Goal: Task Accomplishment & Management: Complete application form

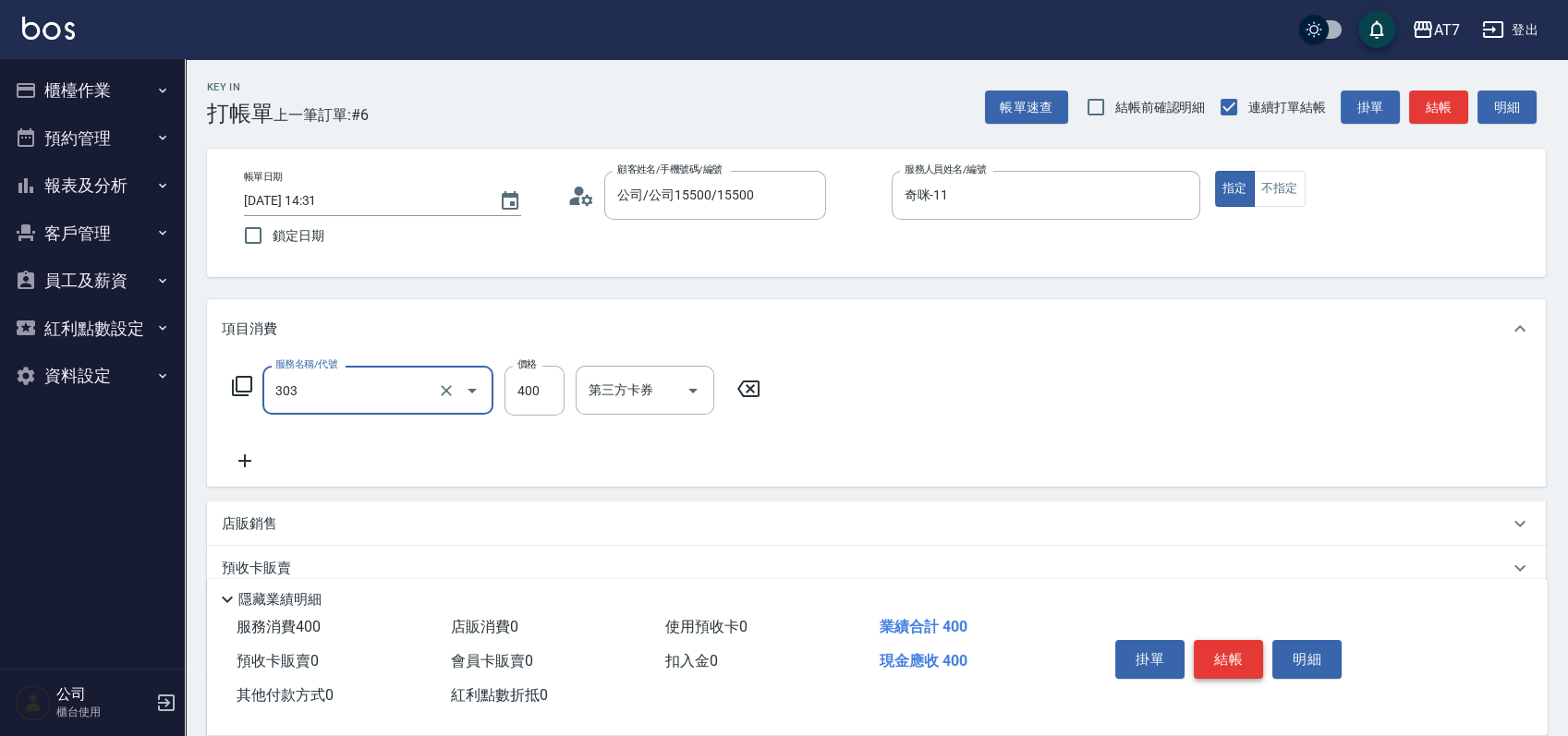
type input "A級剪髮(303)"
click at [1240, 654] on button "結帳" at bounding box center [1228, 659] width 69 height 39
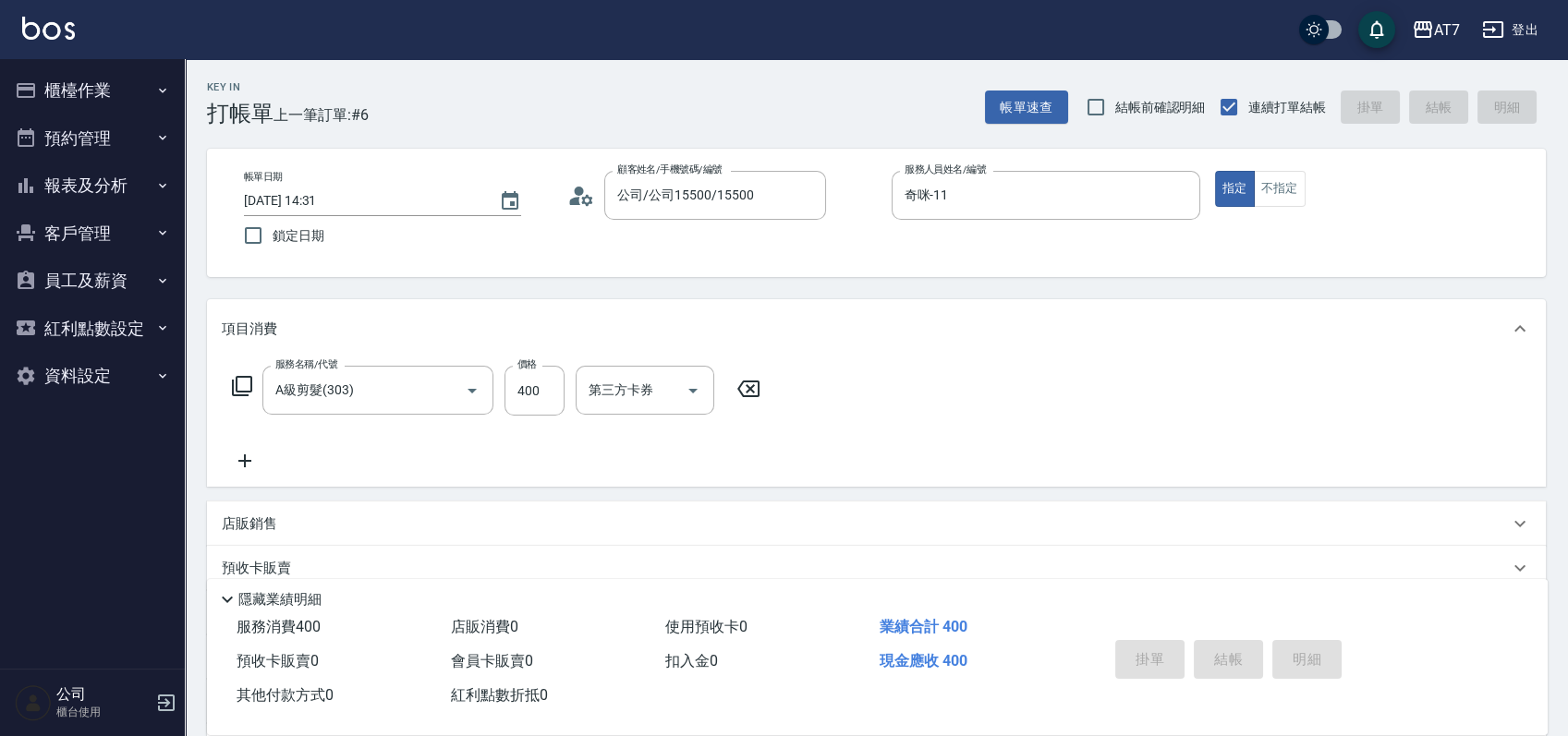
type input "2025/09/26 15:18"
type input "0"
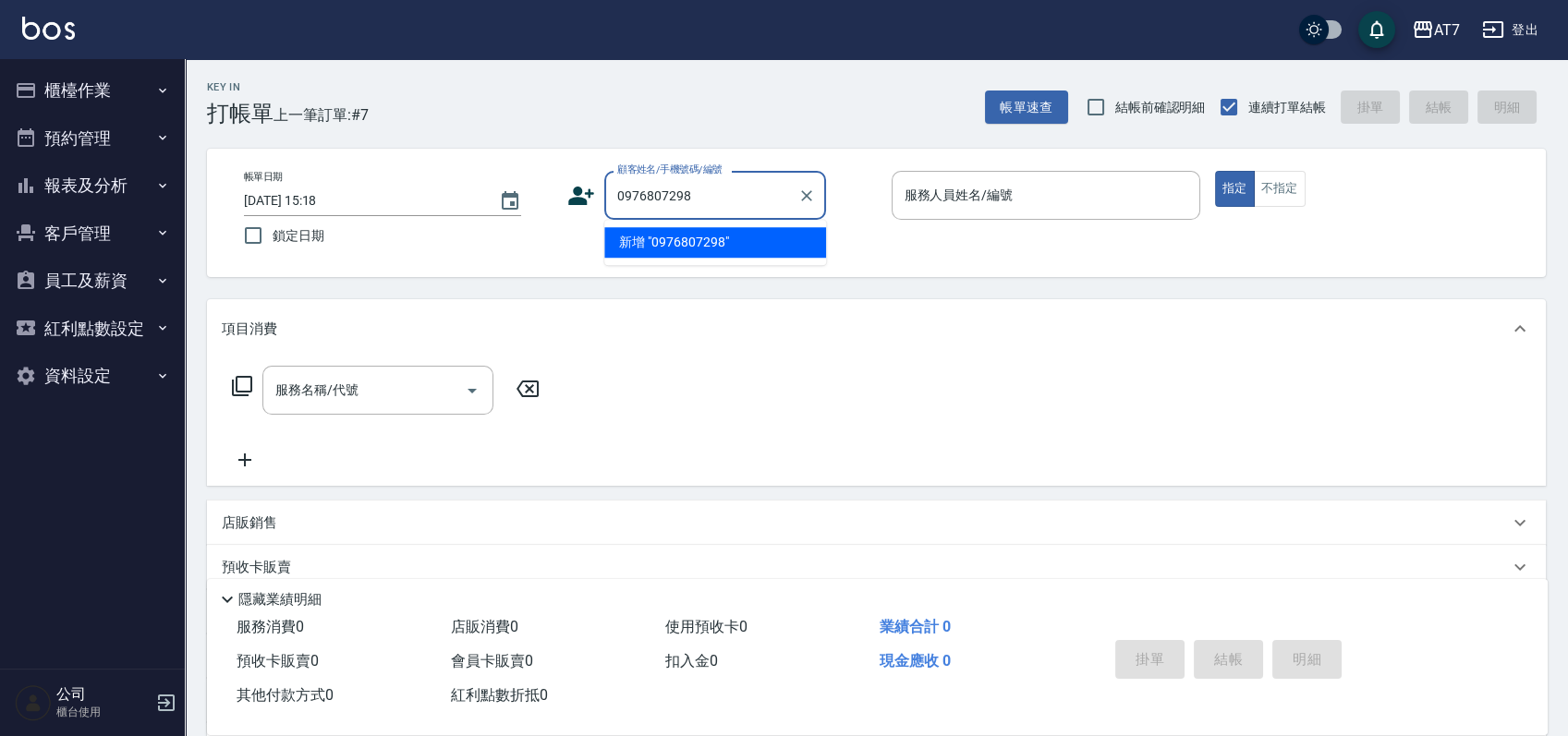
type input "0976807298"
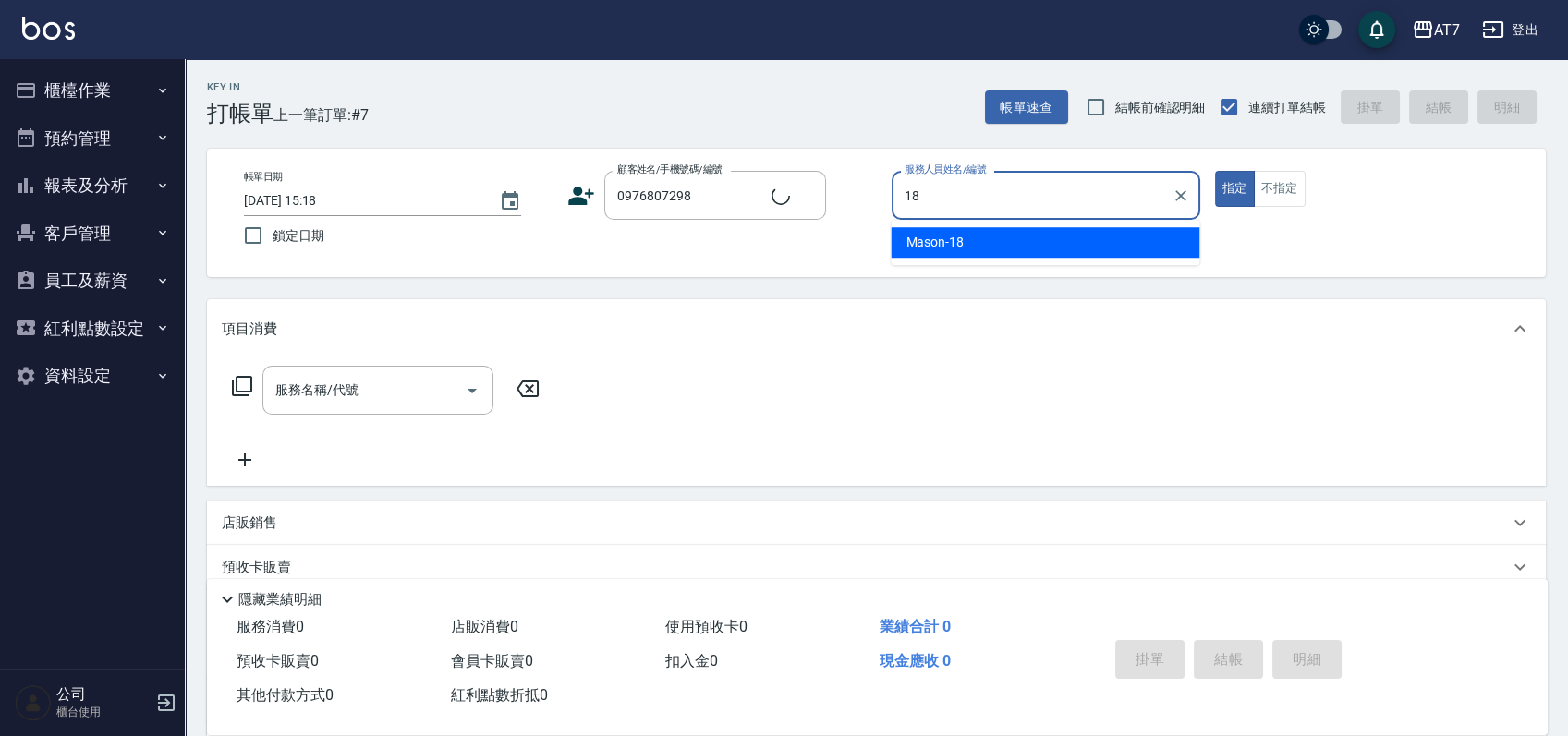
type input "Mason-18"
type button "true"
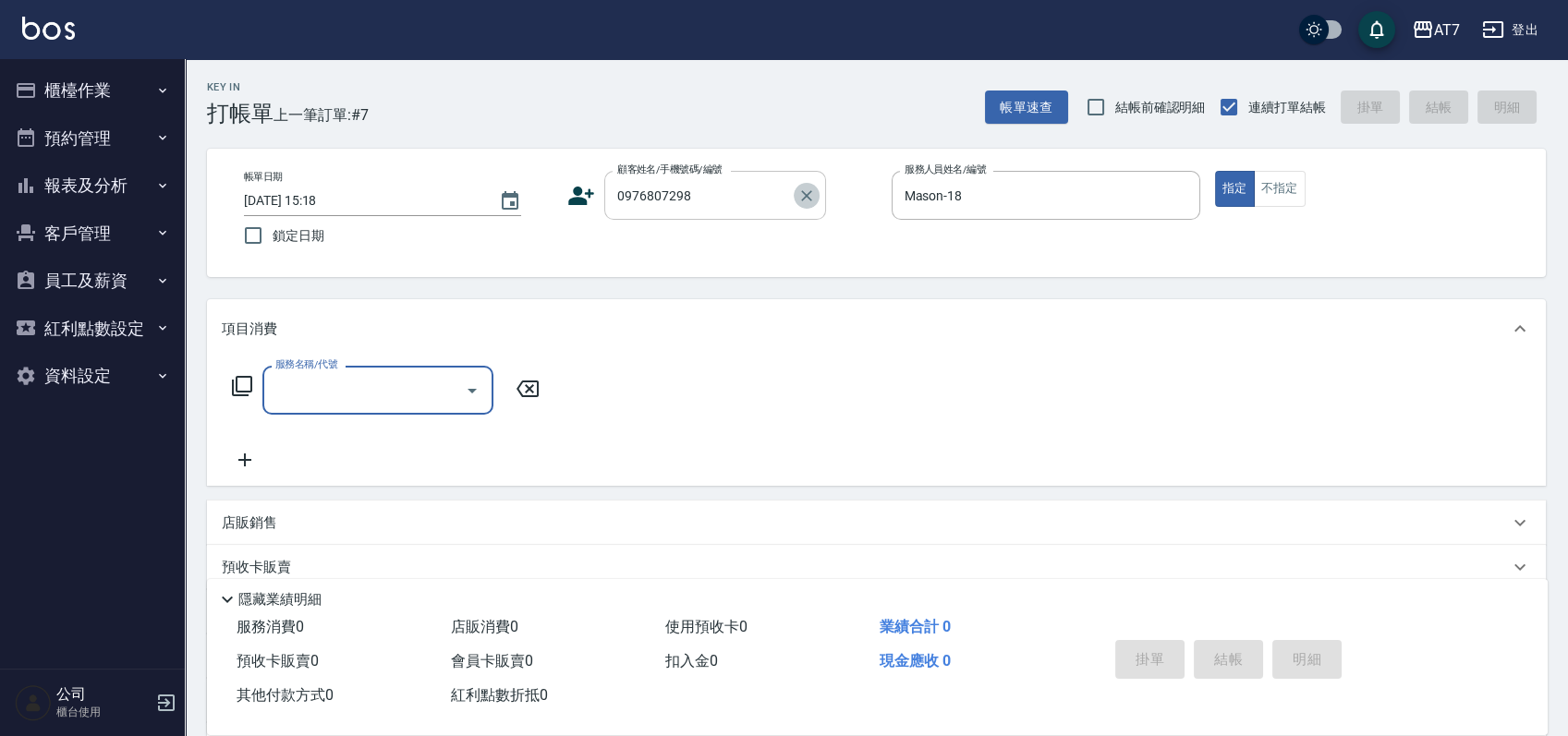
click at [805, 197] on icon "Clear" at bounding box center [806, 196] width 11 height 11
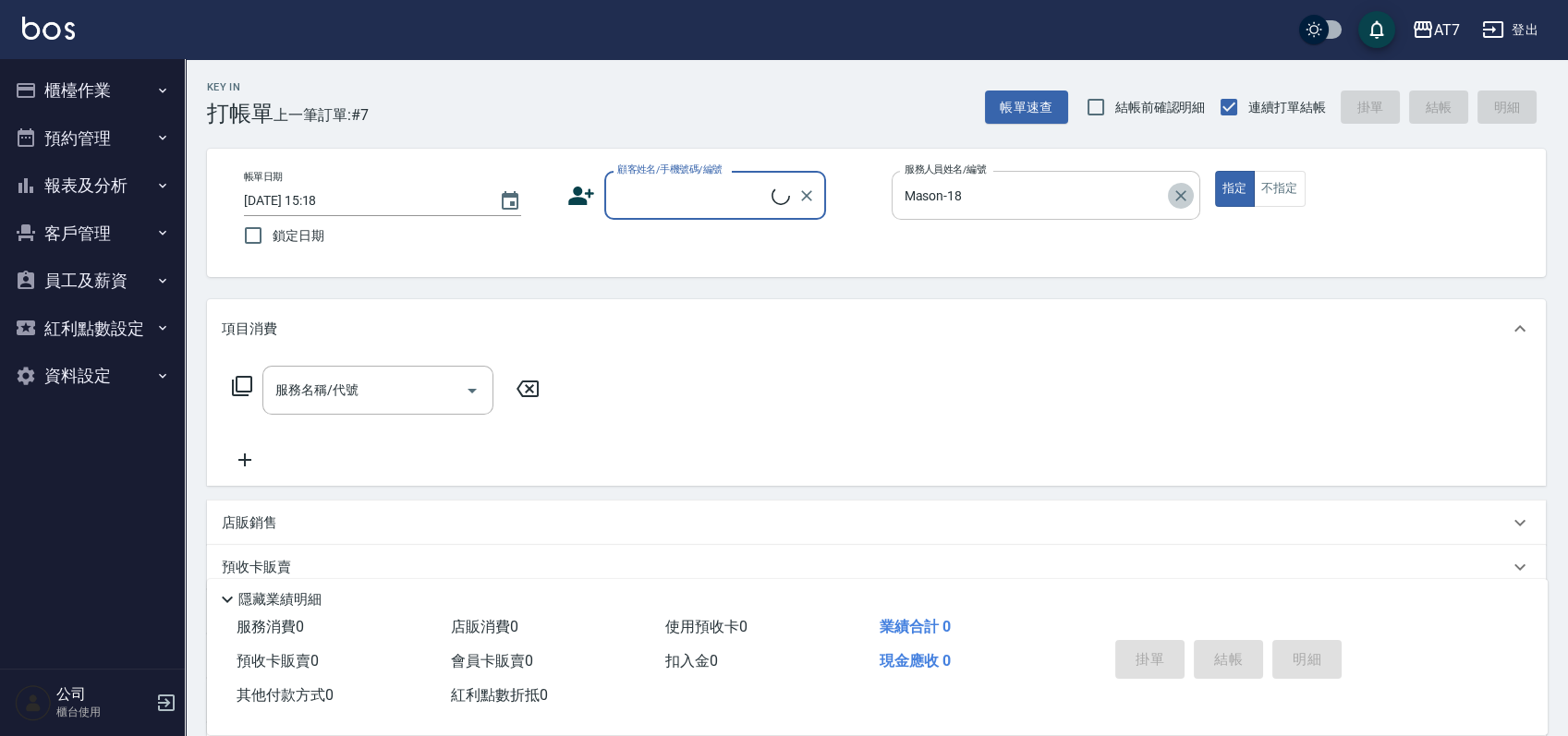
drag, startPoint x: 1177, startPoint y: 196, endPoint x: 1045, endPoint y: 196, distance: 132.0
click at [1174, 196] on icon "Clear" at bounding box center [1180, 196] width 19 height 19
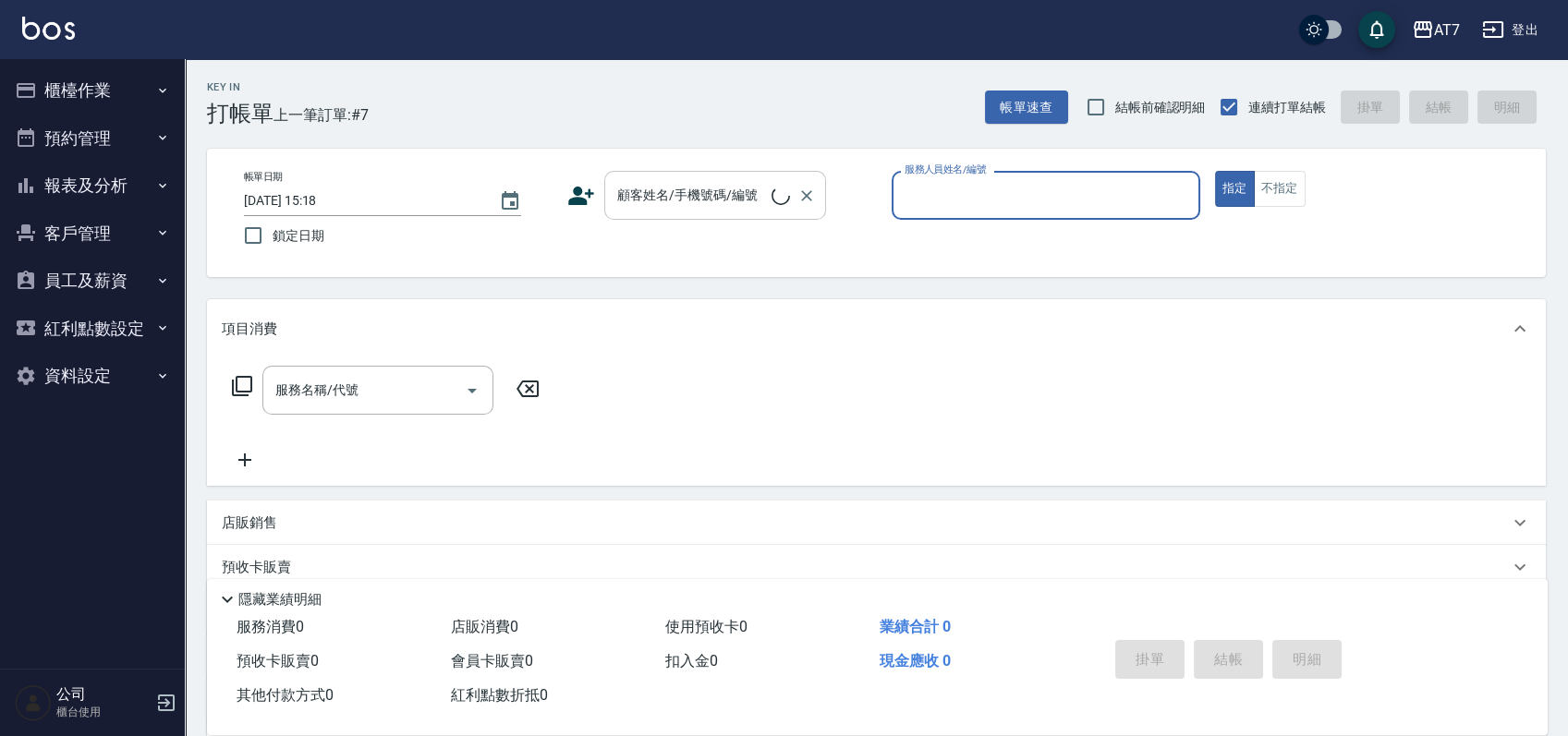
click at [738, 200] on input "顧客姓名/手機號碼/編號" at bounding box center [692, 196] width 159 height 32
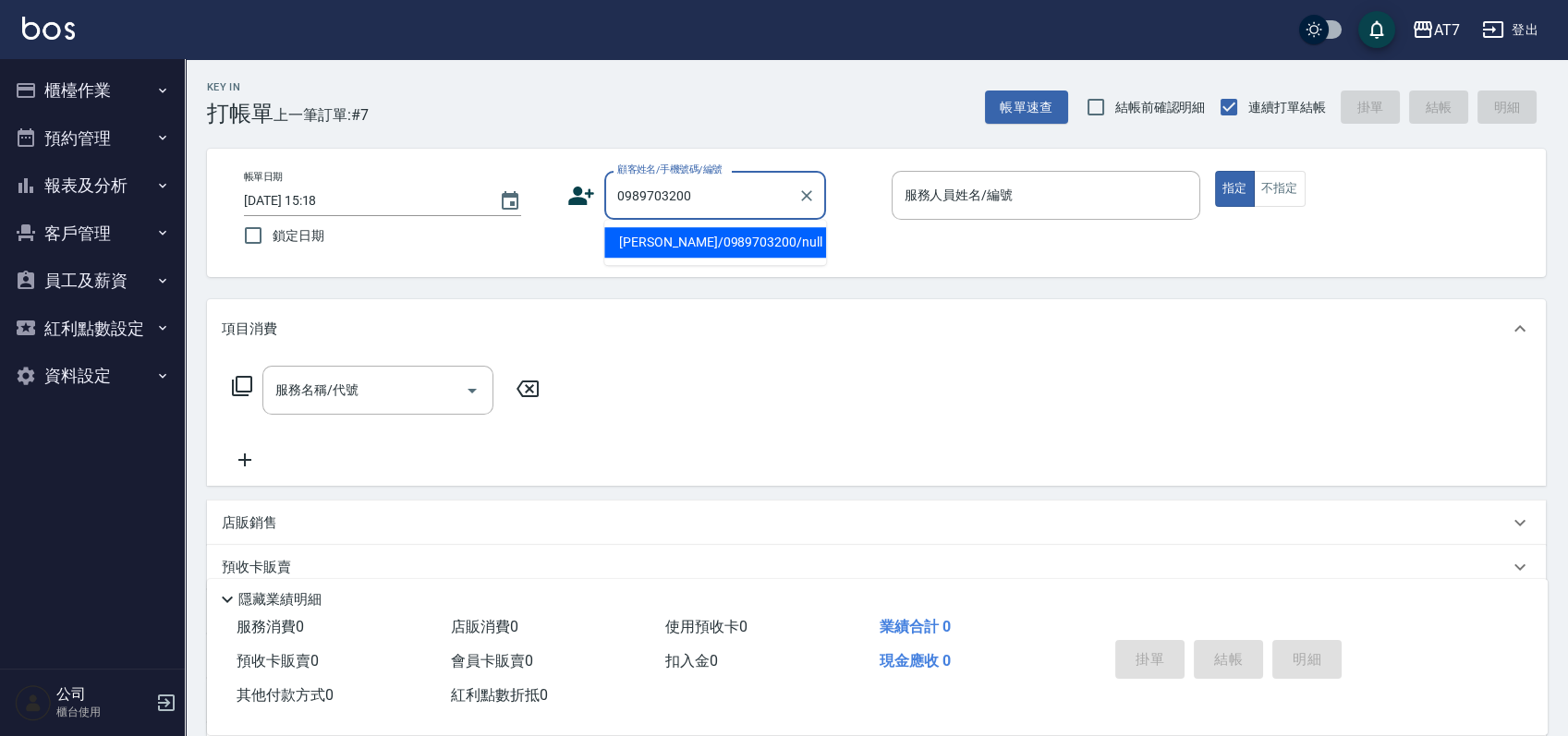
type input "徐婕華/0989703200/null"
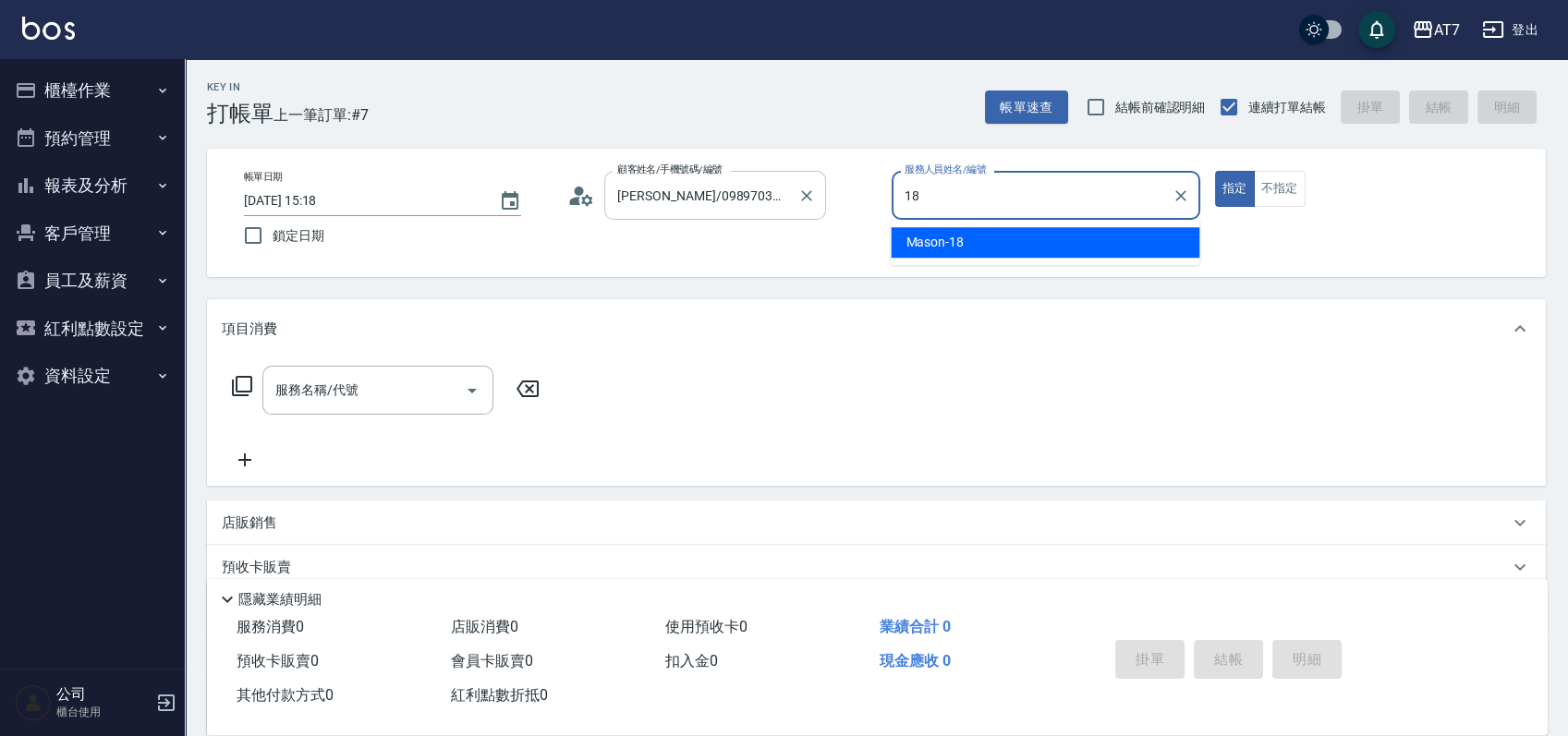
type input "Mason-18"
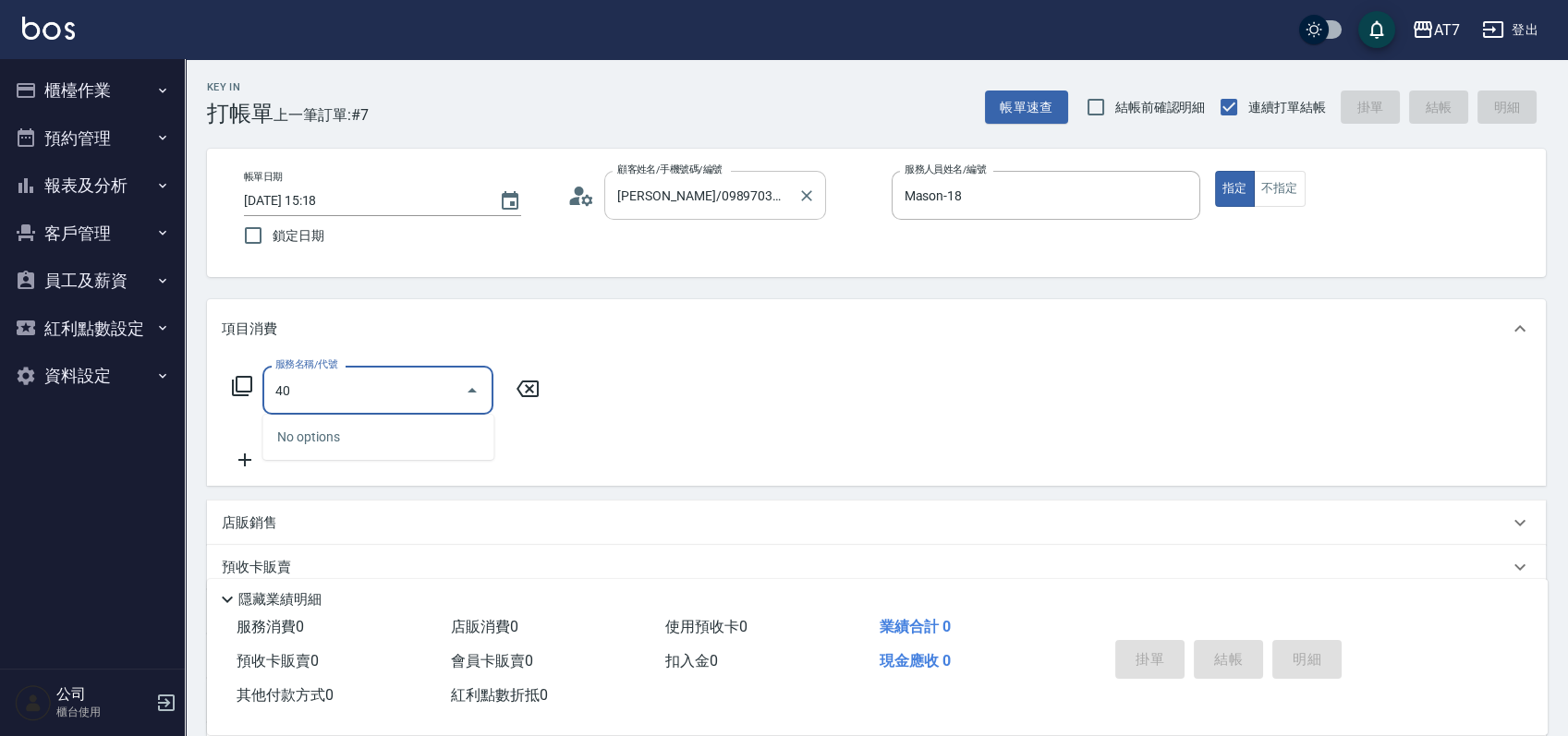
type input "401"
type input "150"
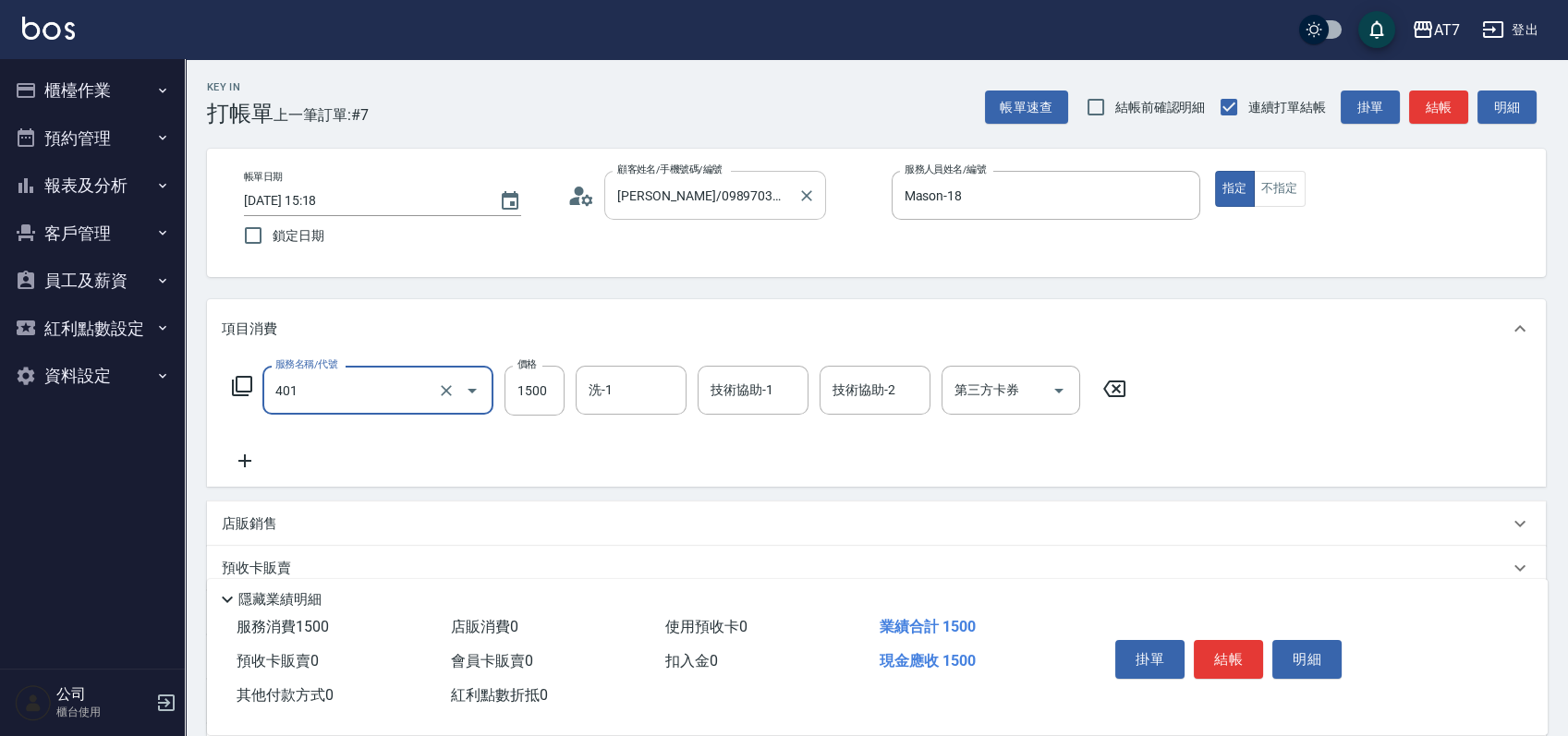
type input "染髮(互助)(401)"
type input "1"
type input "0"
type input "159"
type input "10"
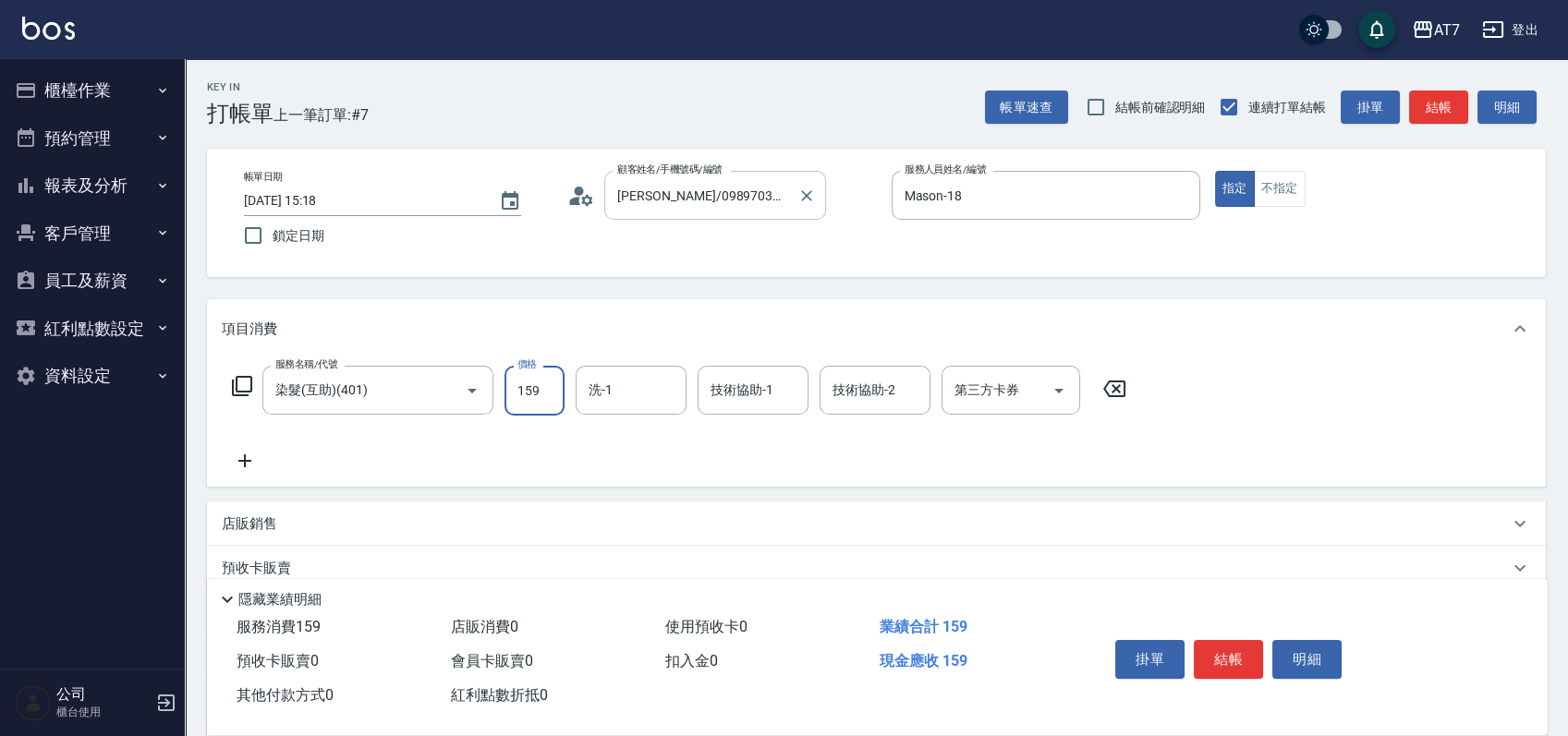
type input "1599"
type input "150"
type input "1599"
type input "Ruby-42"
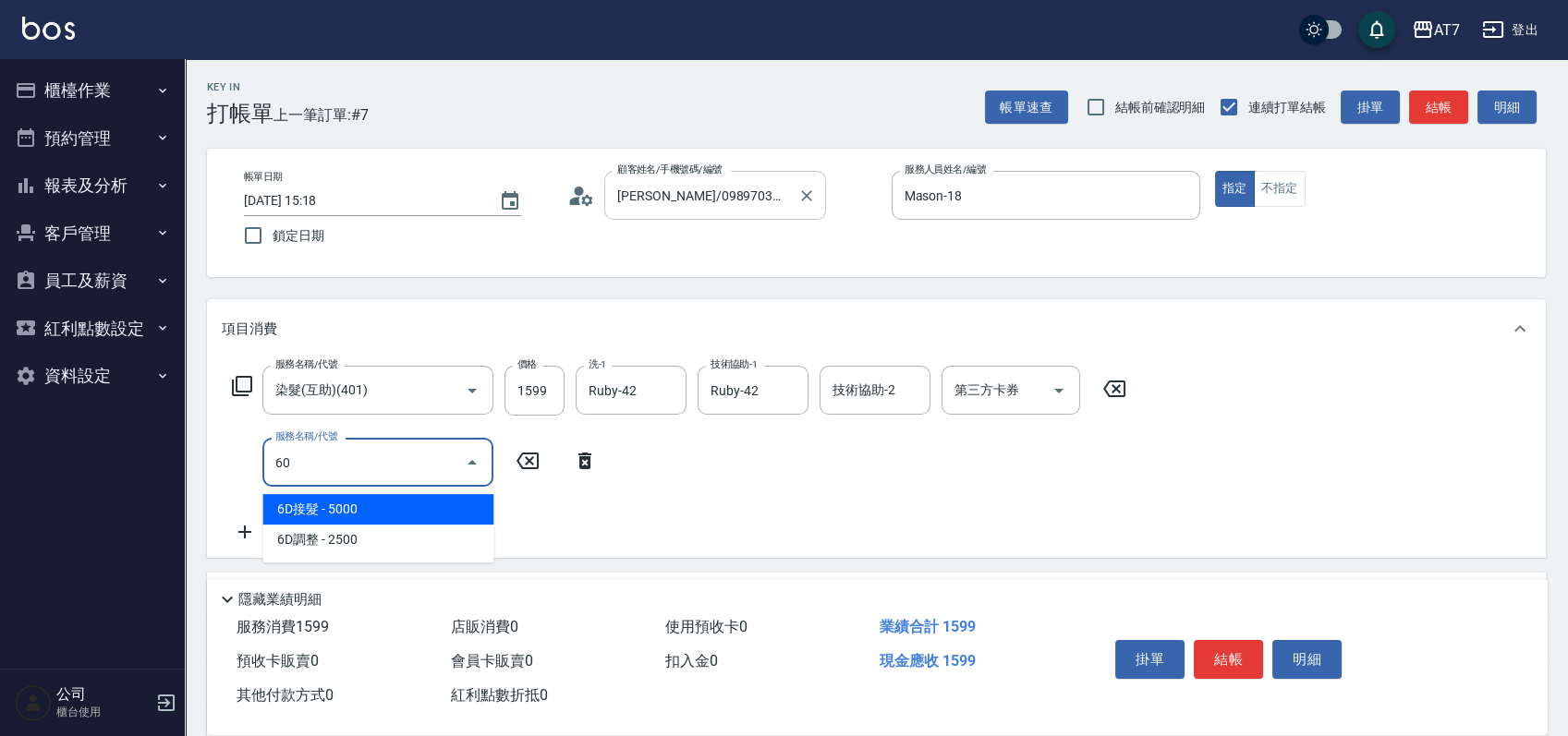
type input "609"
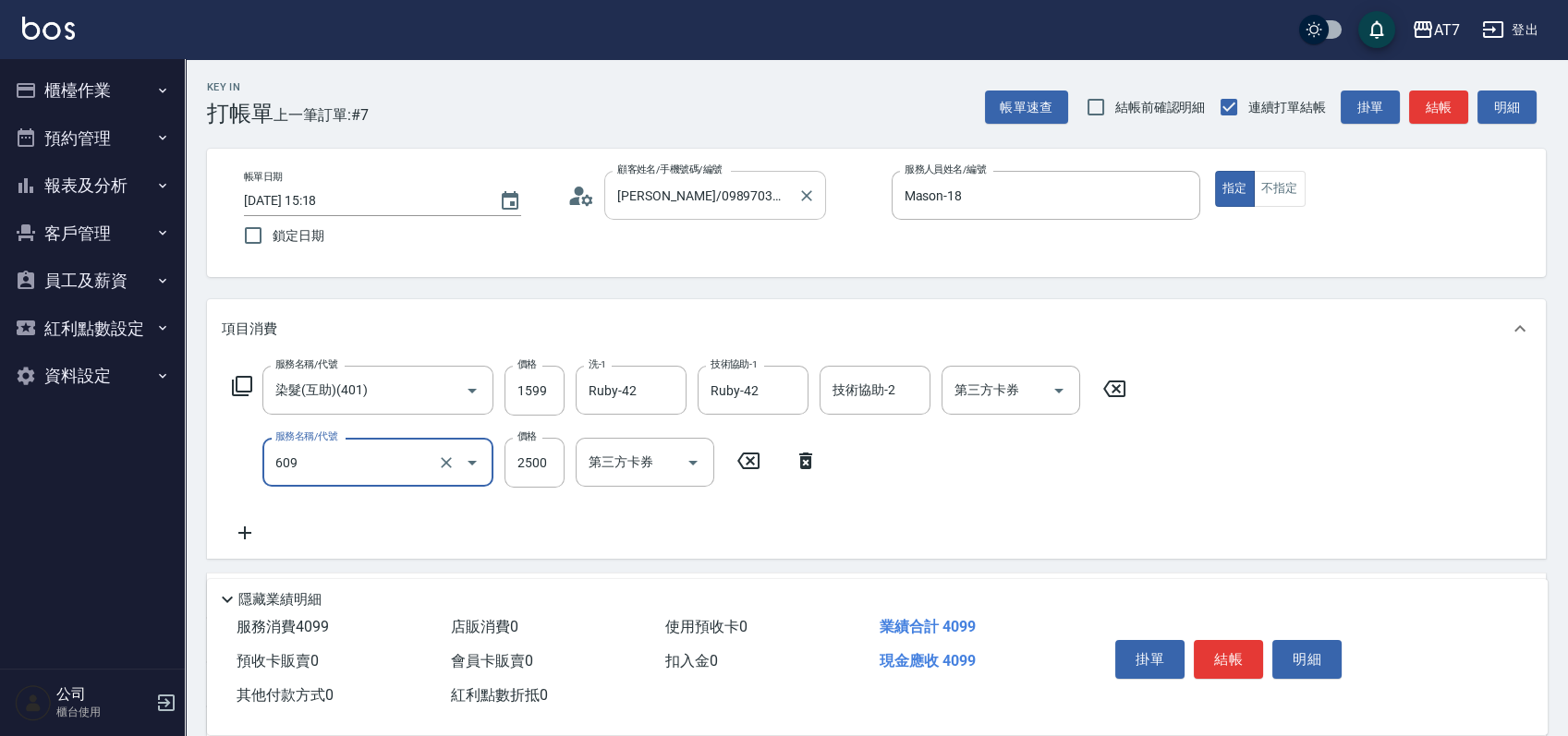
type input "400"
type input "鉑金護髮M（自領(609)"
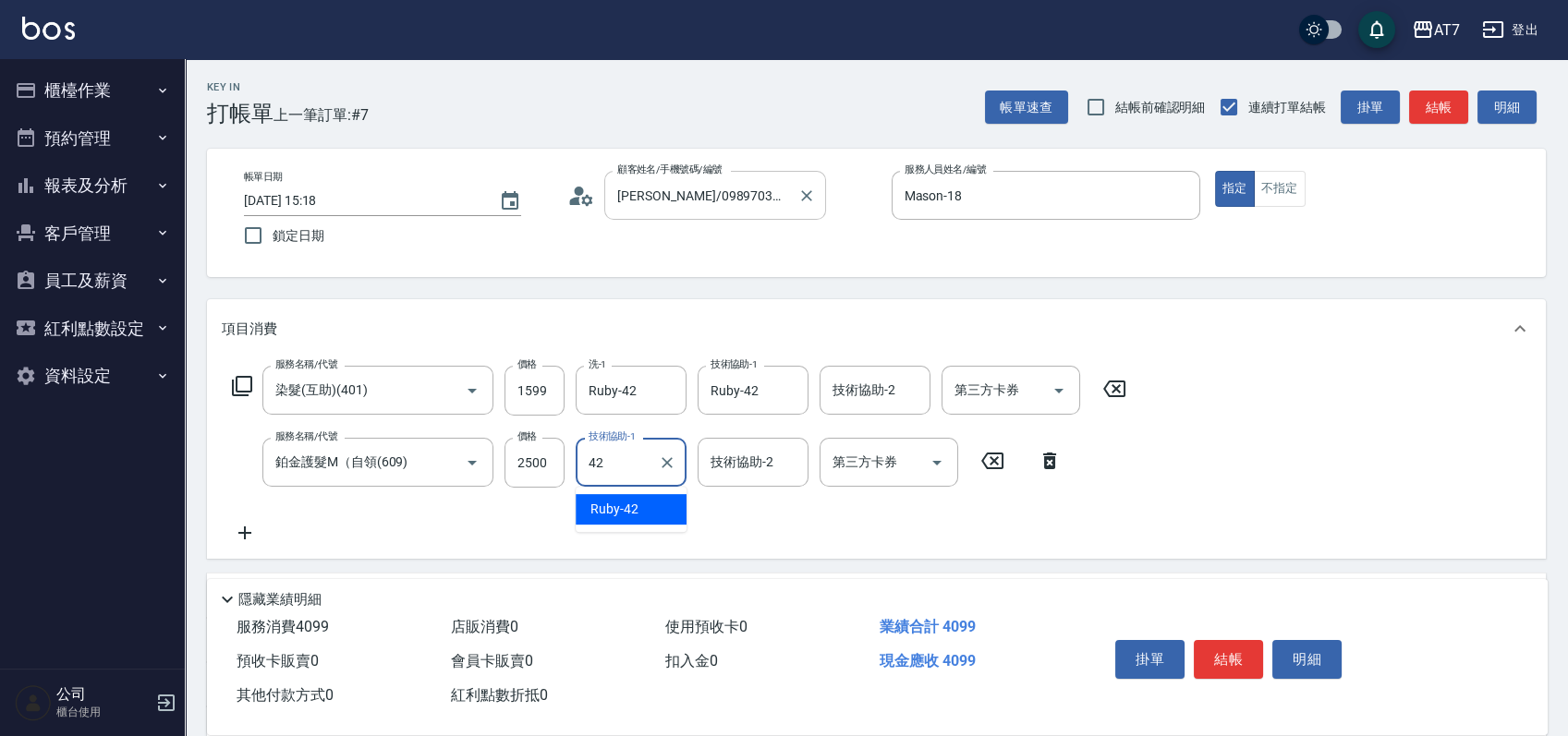
type input "Ruby-42"
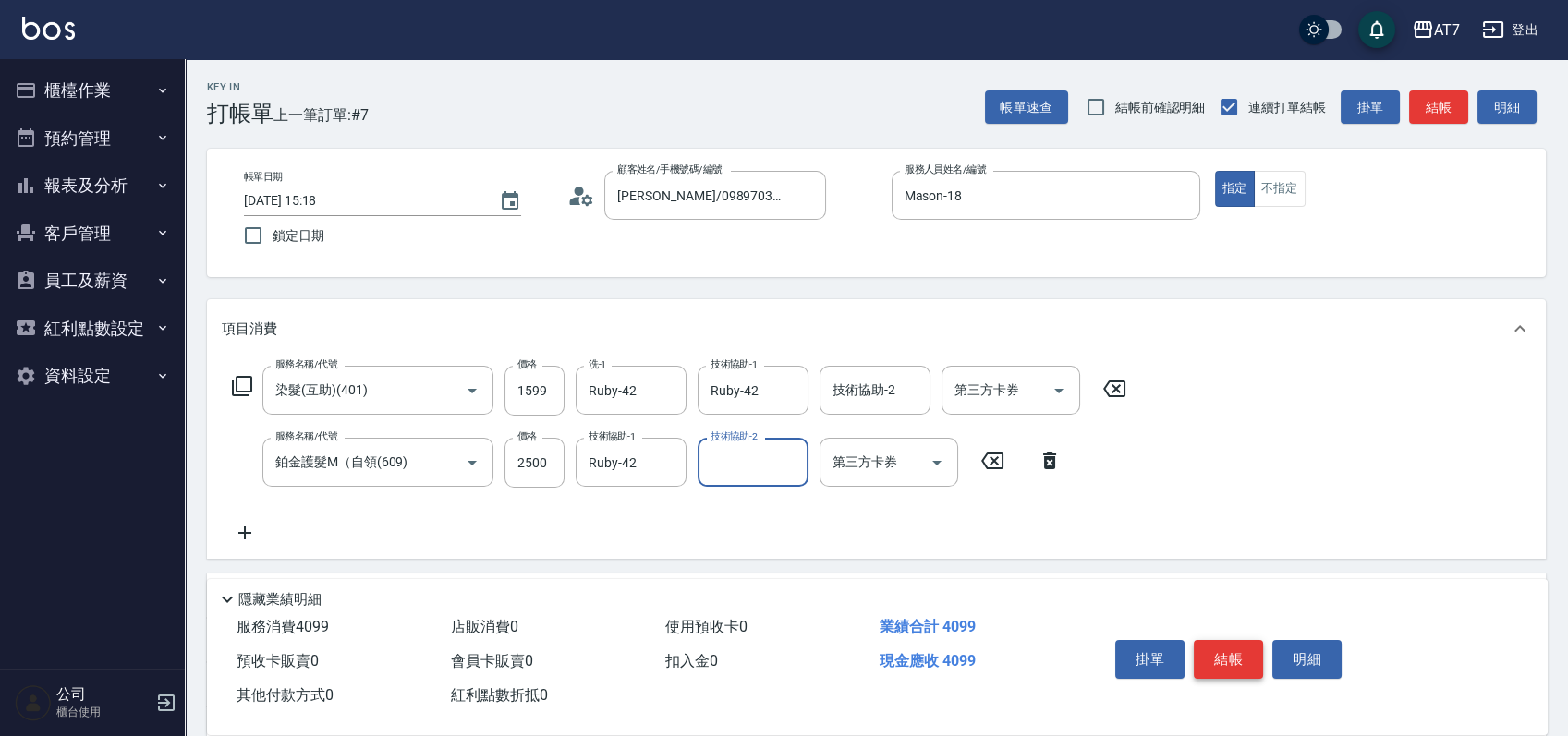
click at [1220, 659] on button "結帳" at bounding box center [1228, 659] width 69 height 39
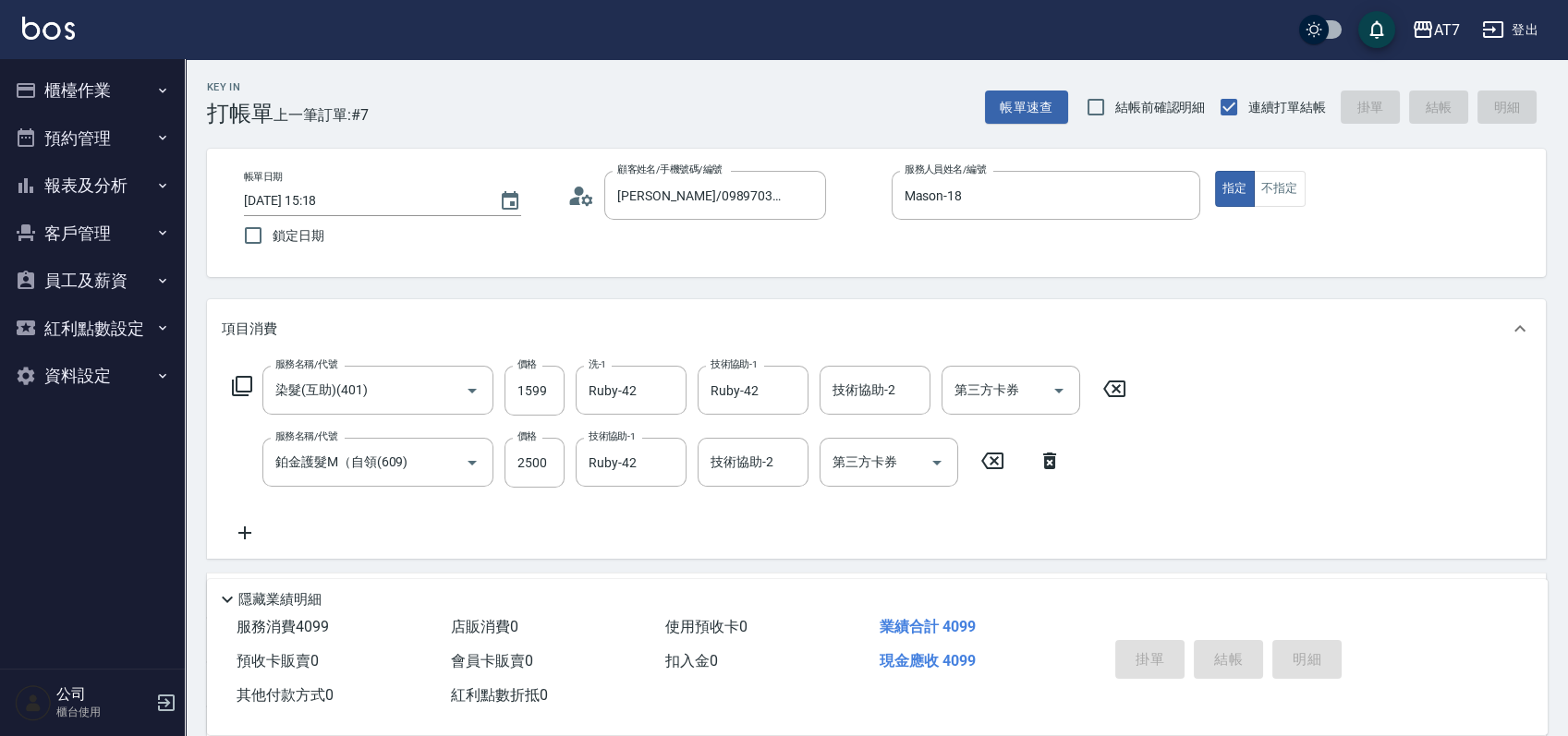
type input "2025/09/26 15:19"
type input "0"
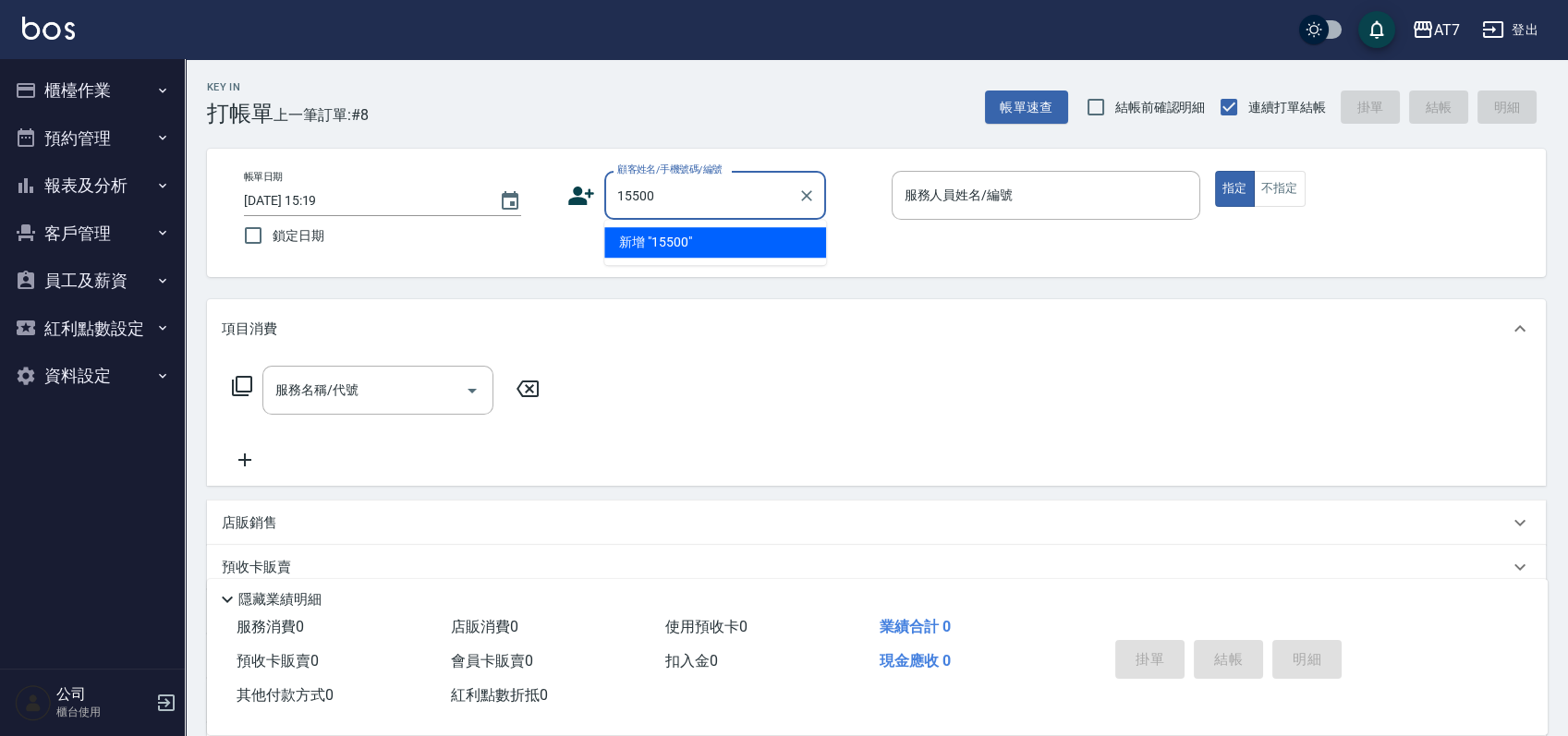
type input "15500"
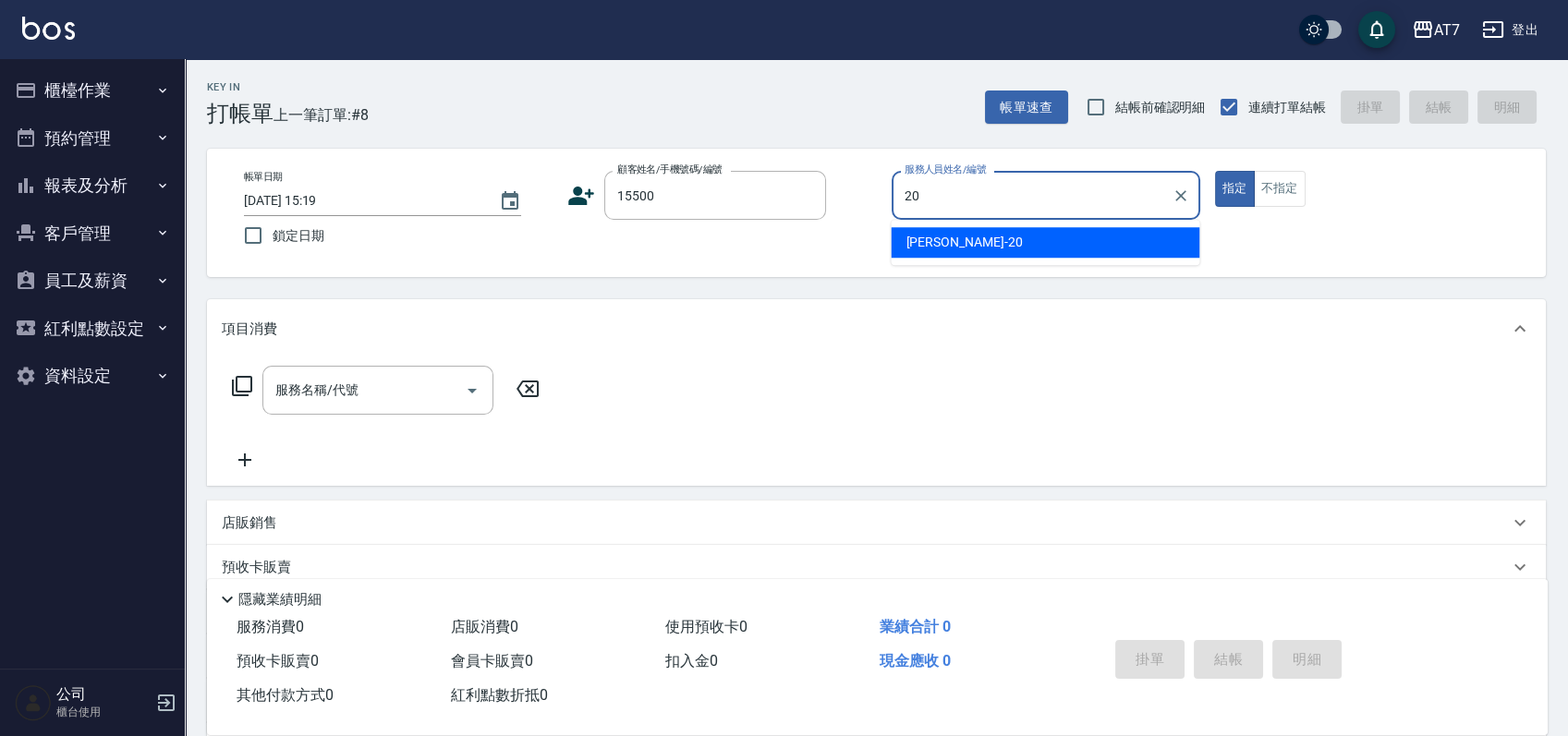
type input "妮可-20"
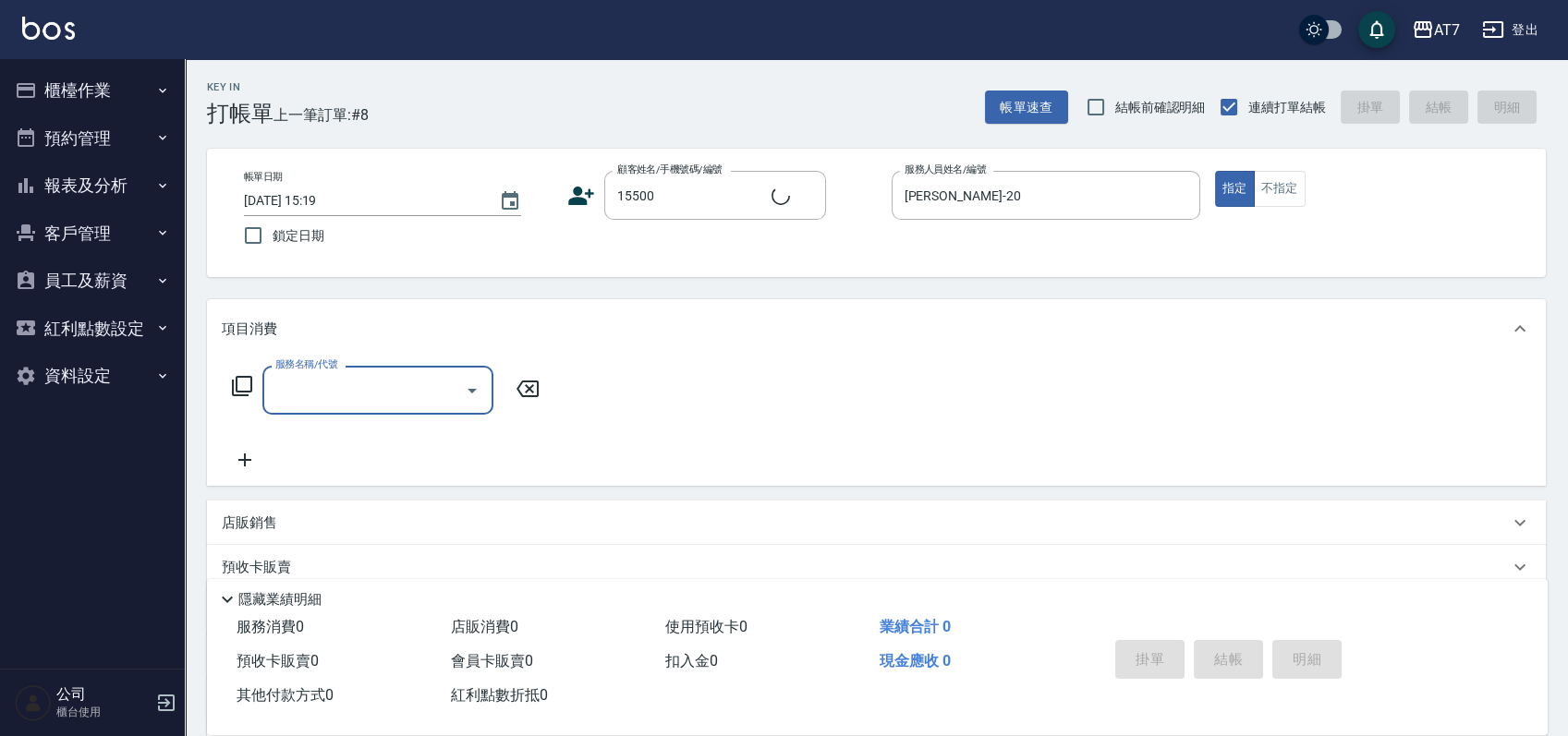
type input "公司/公司15500/15500"
type input "302"
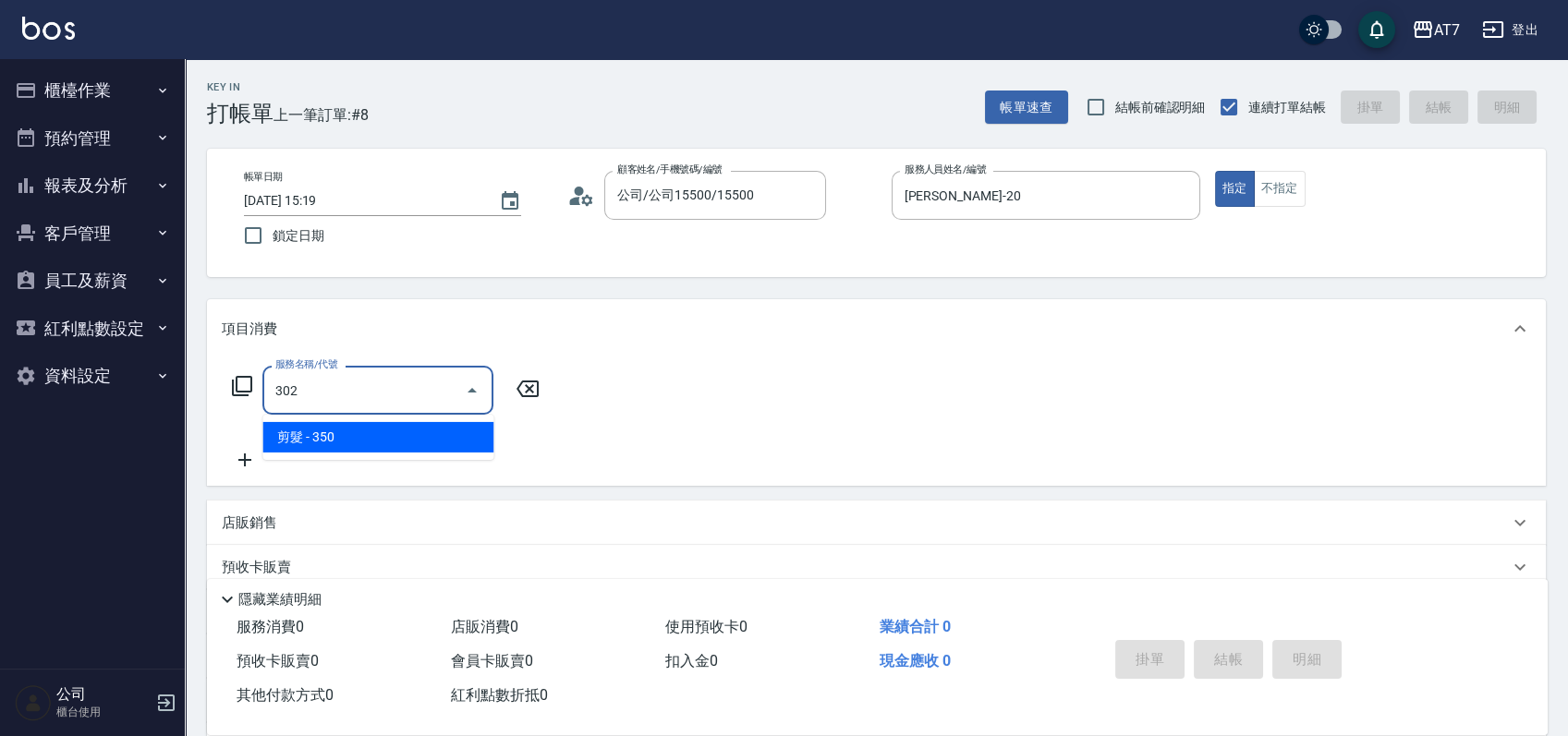
type input "30"
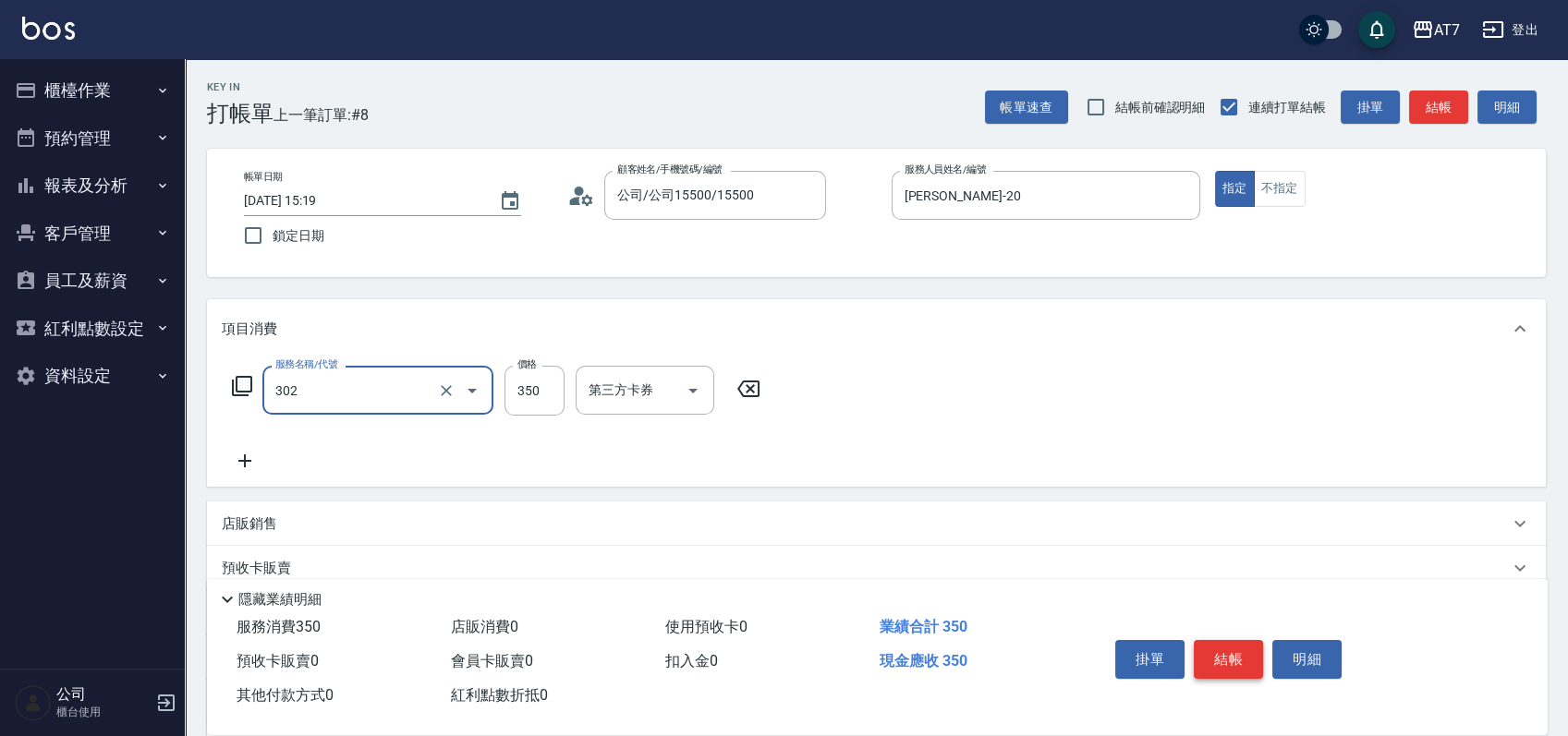
type input "剪髮(302)"
click at [1220, 659] on button "結帳" at bounding box center [1228, 659] width 69 height 39
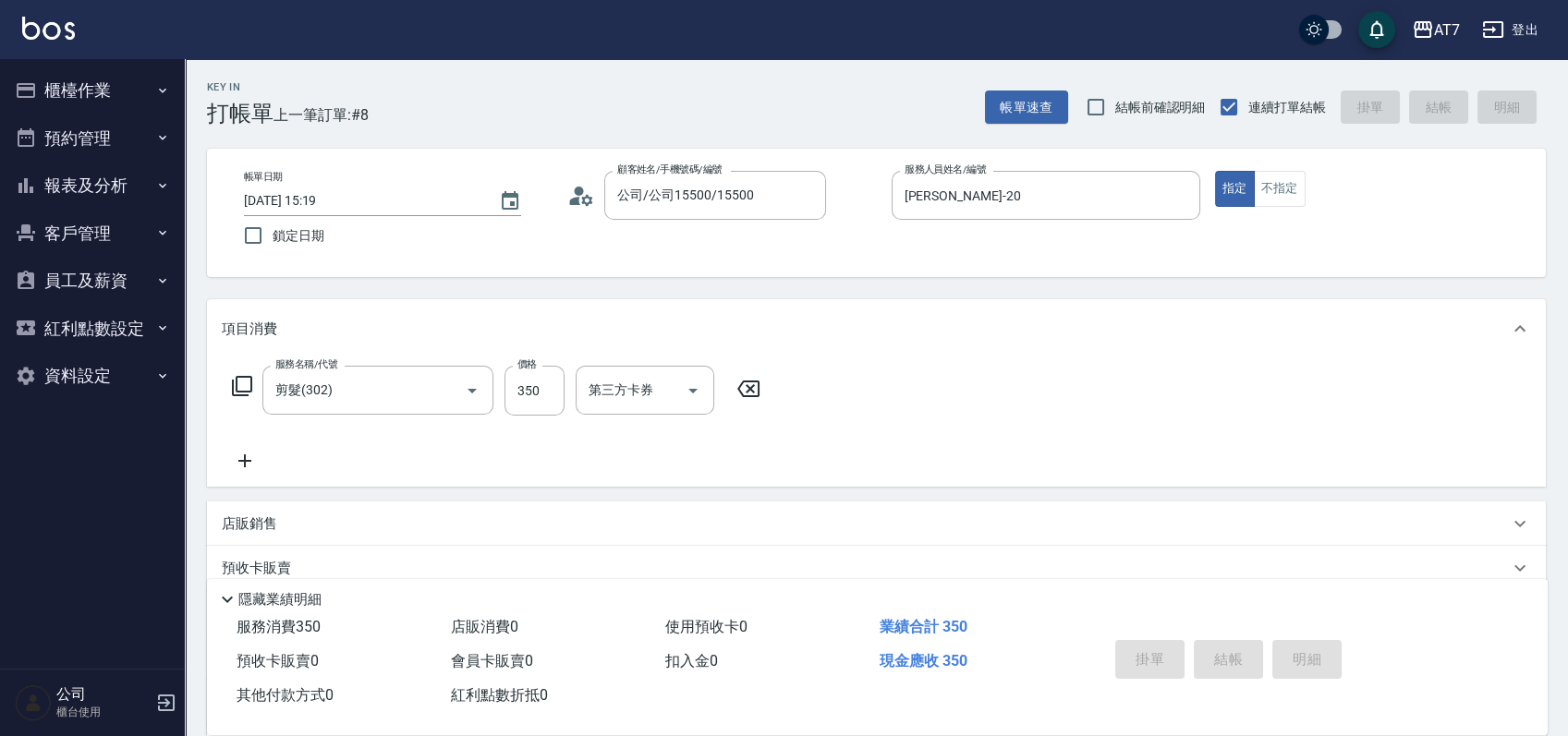
type input "2025/09/26 15:20"
type input "0"
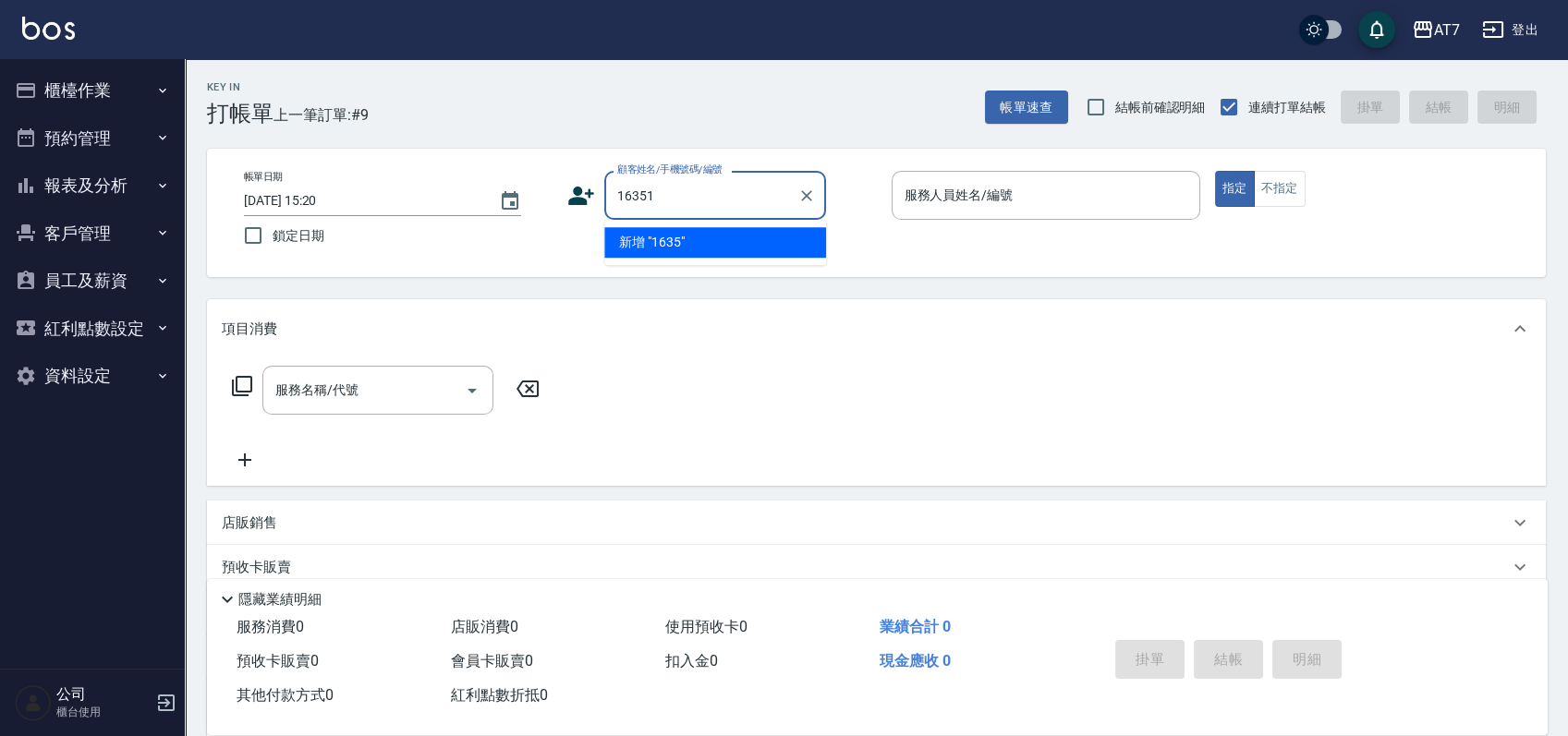
type input "16351"
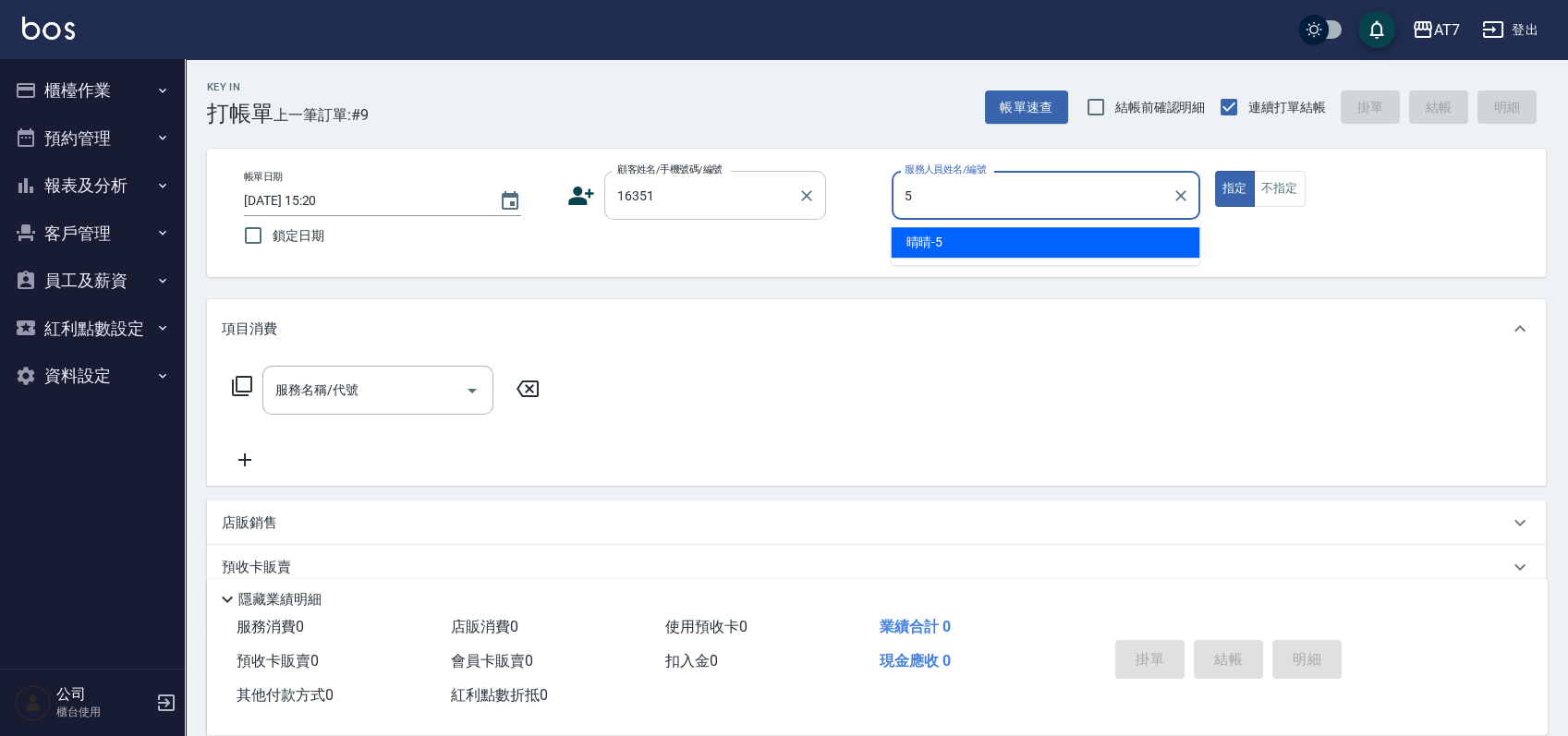
type input "晴晴-5"
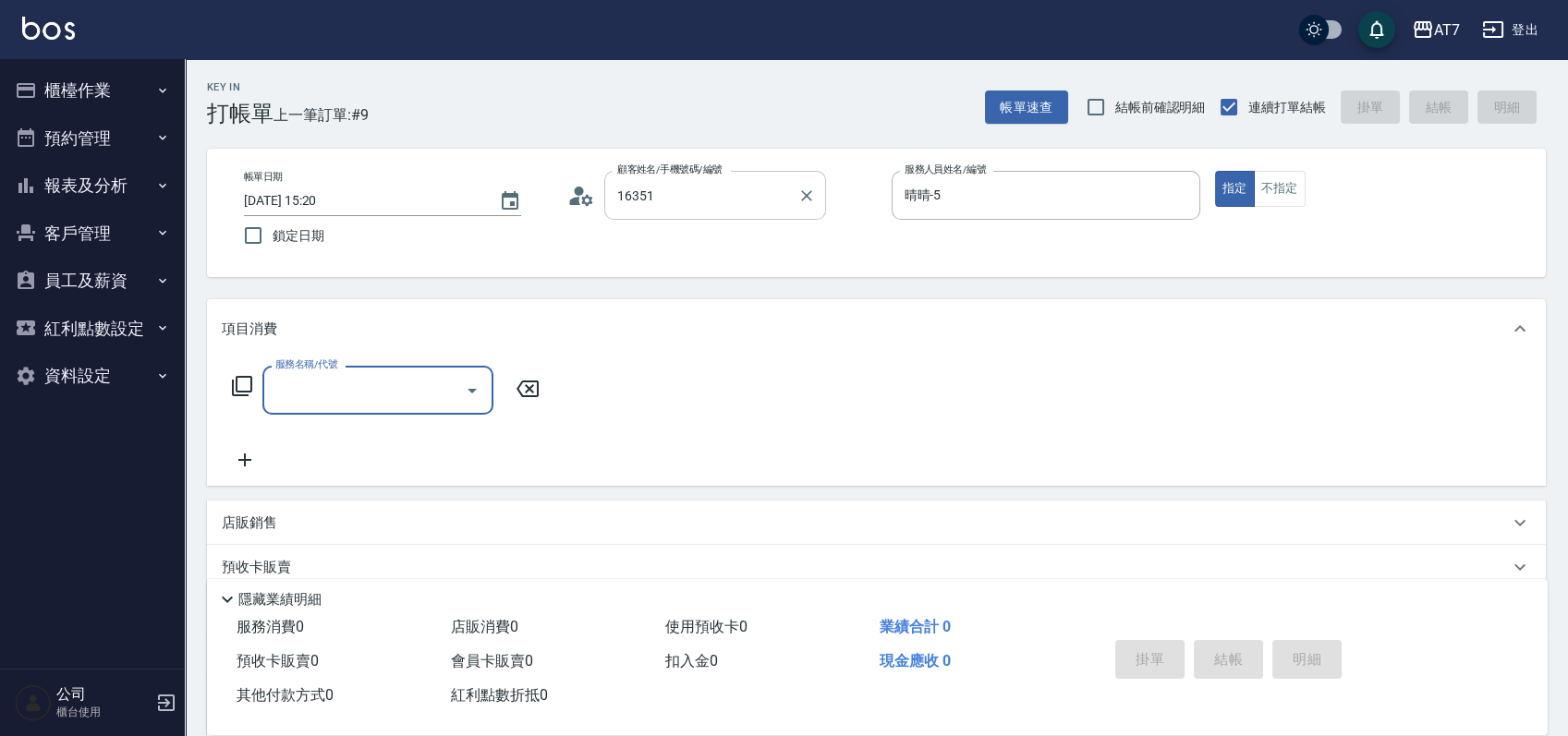
type input "公司/公司16351/16351"
type input "400"
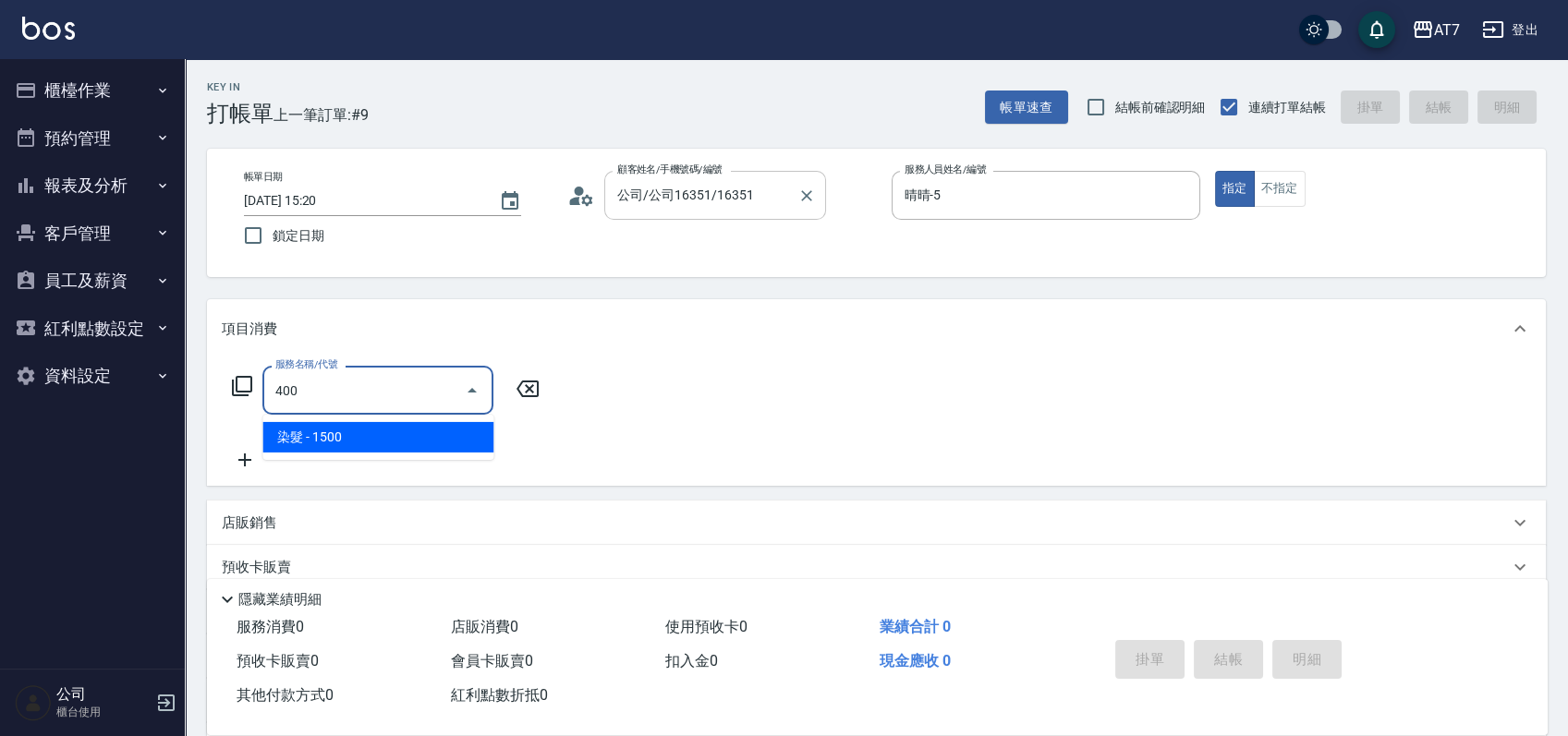
type input "150"
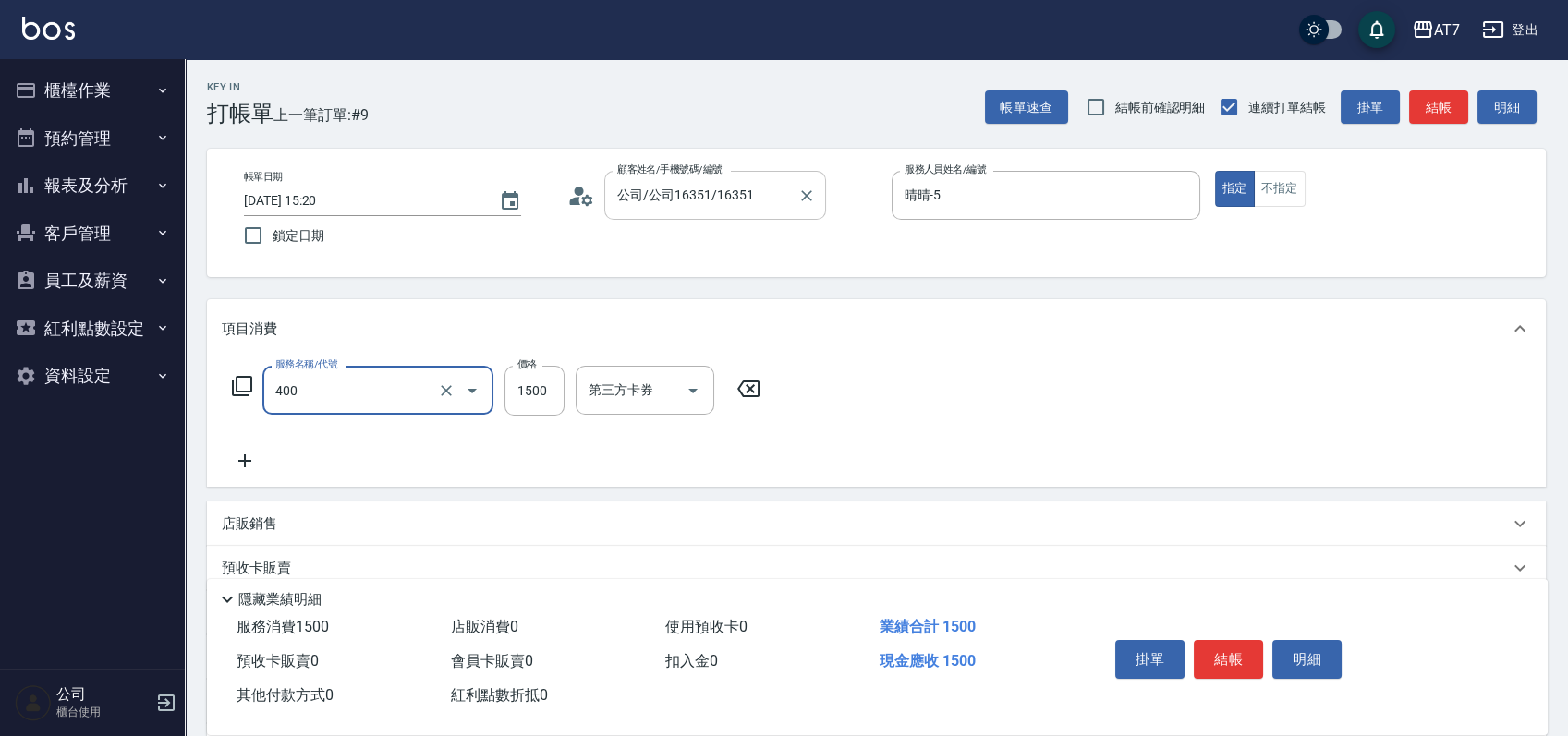
type input "染髮(400)"
type input "0"
type input "169"
type input "10"
type input "1699"
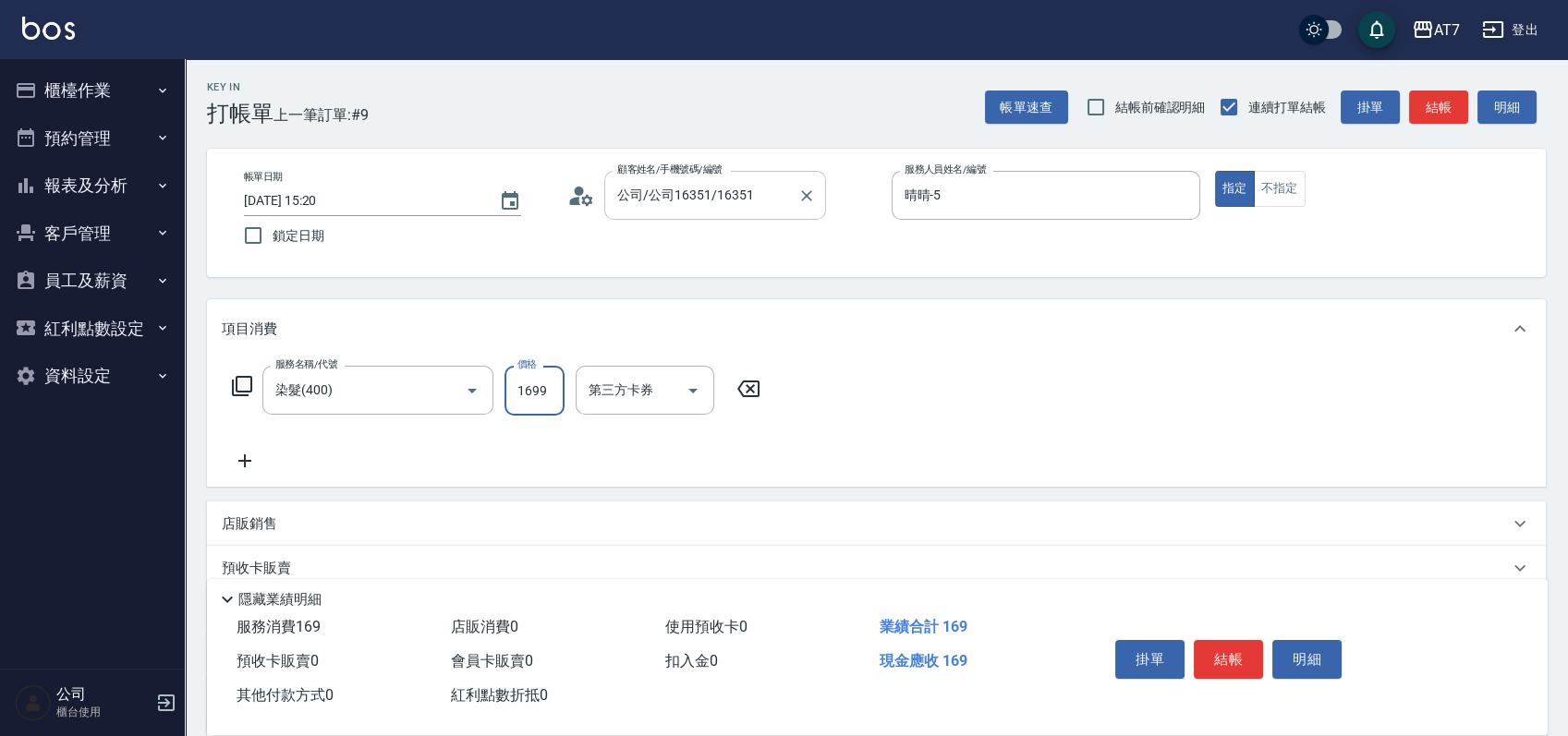
type input "160"
type input "1699"
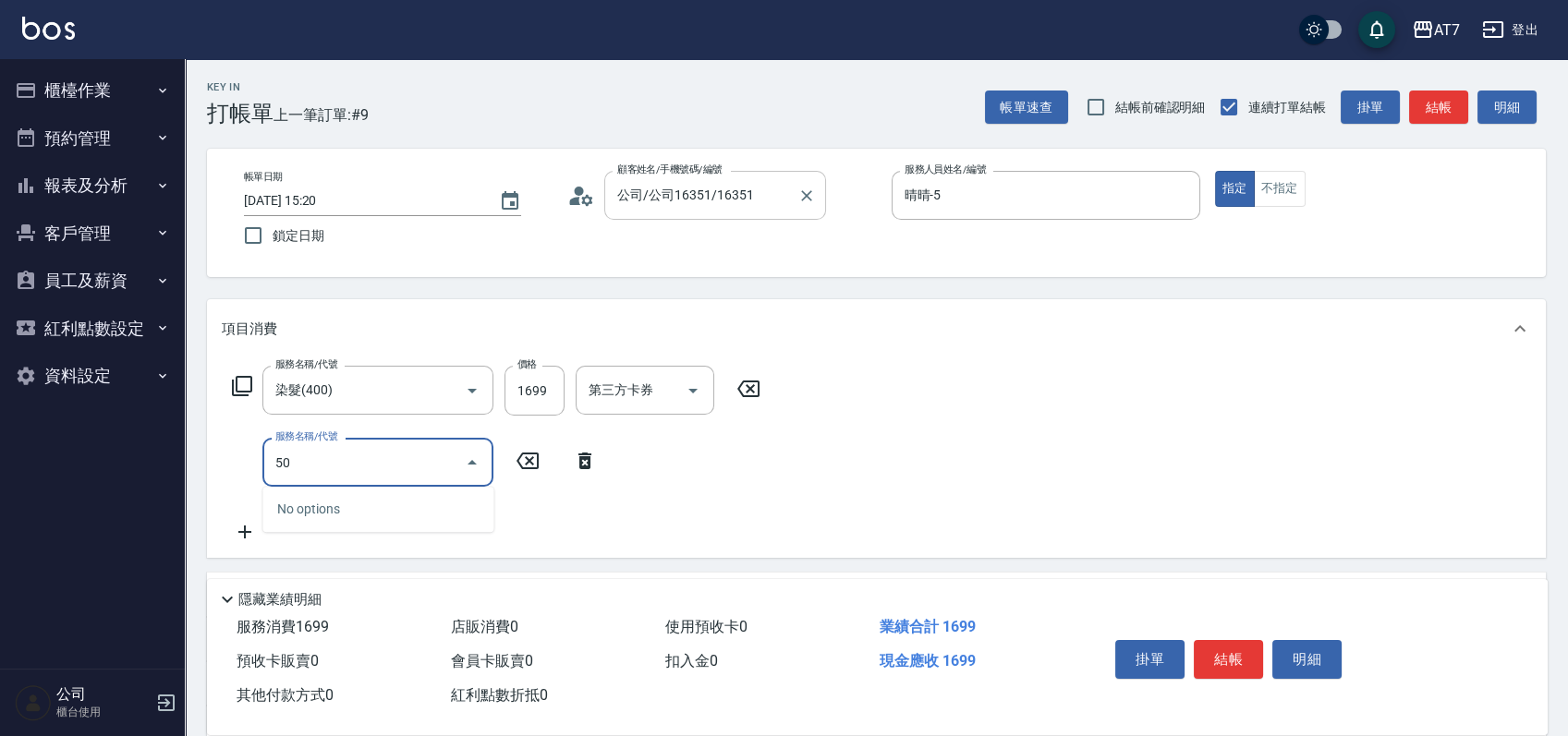
type input "502"
type input "170"
type input "瞬間護髮(502)"
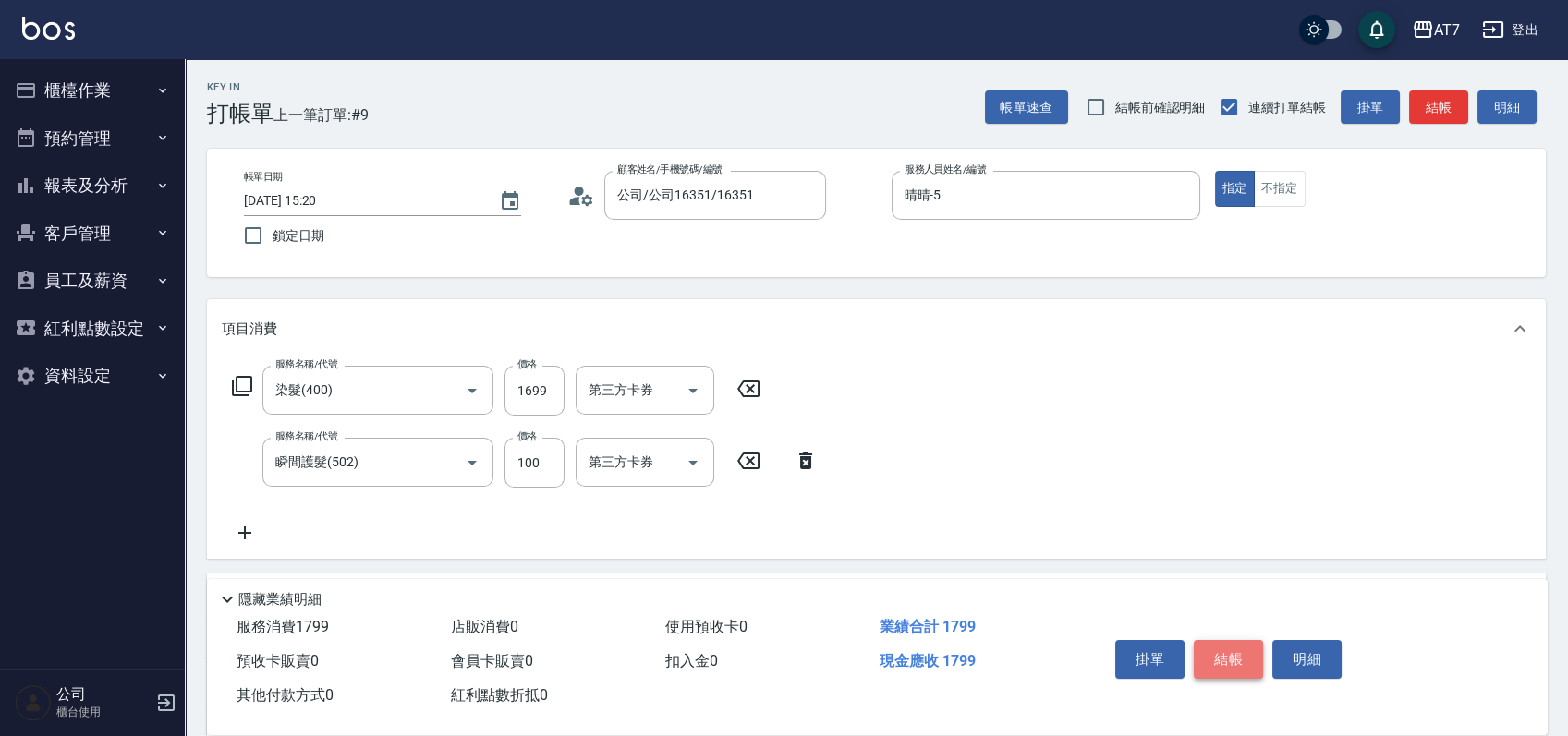
click at [1242, 649] on button "結帳" at bounding box center [1228, 659] width 69 height 39
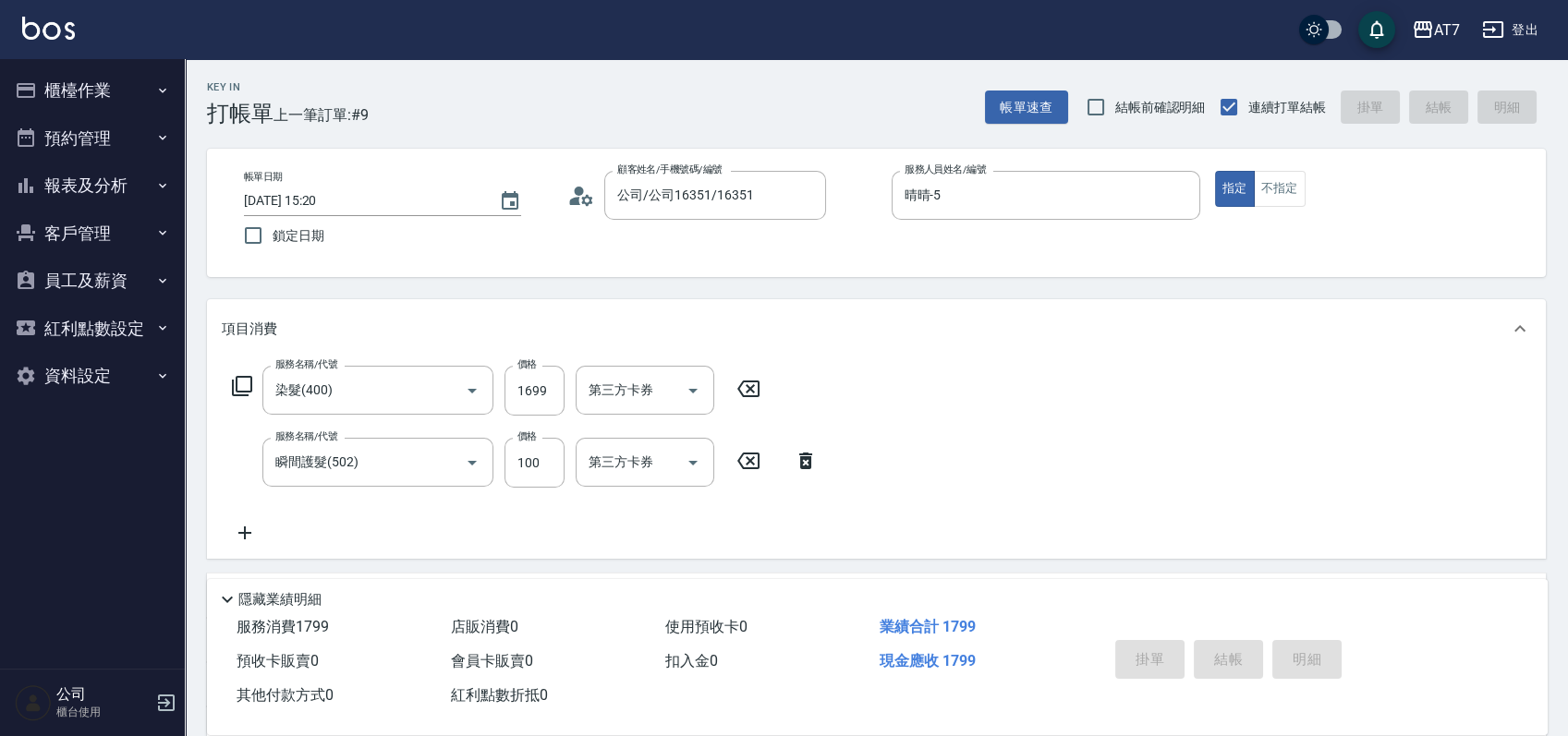
type input "2025/09/26 15:31"
type input "0"
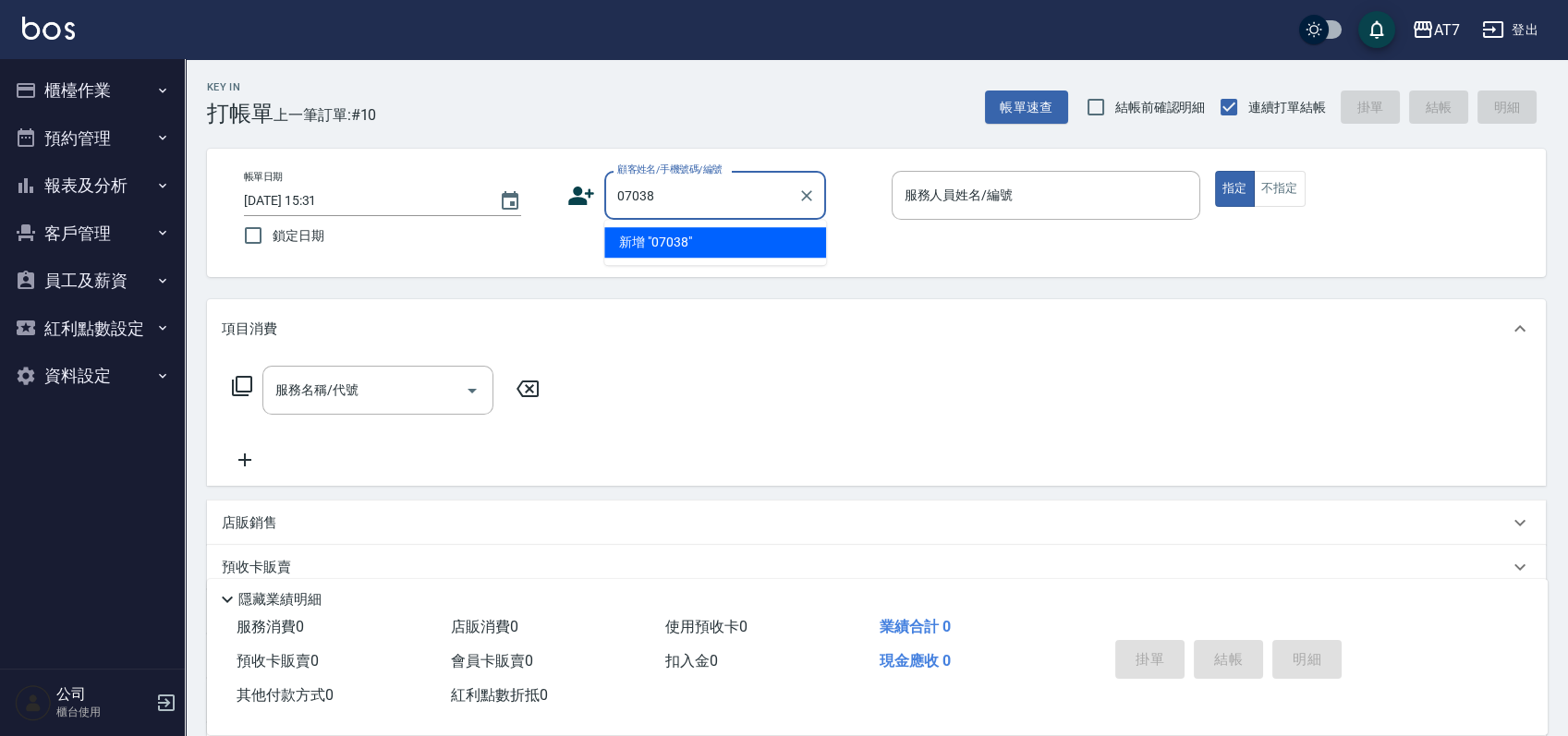
type input "07038"
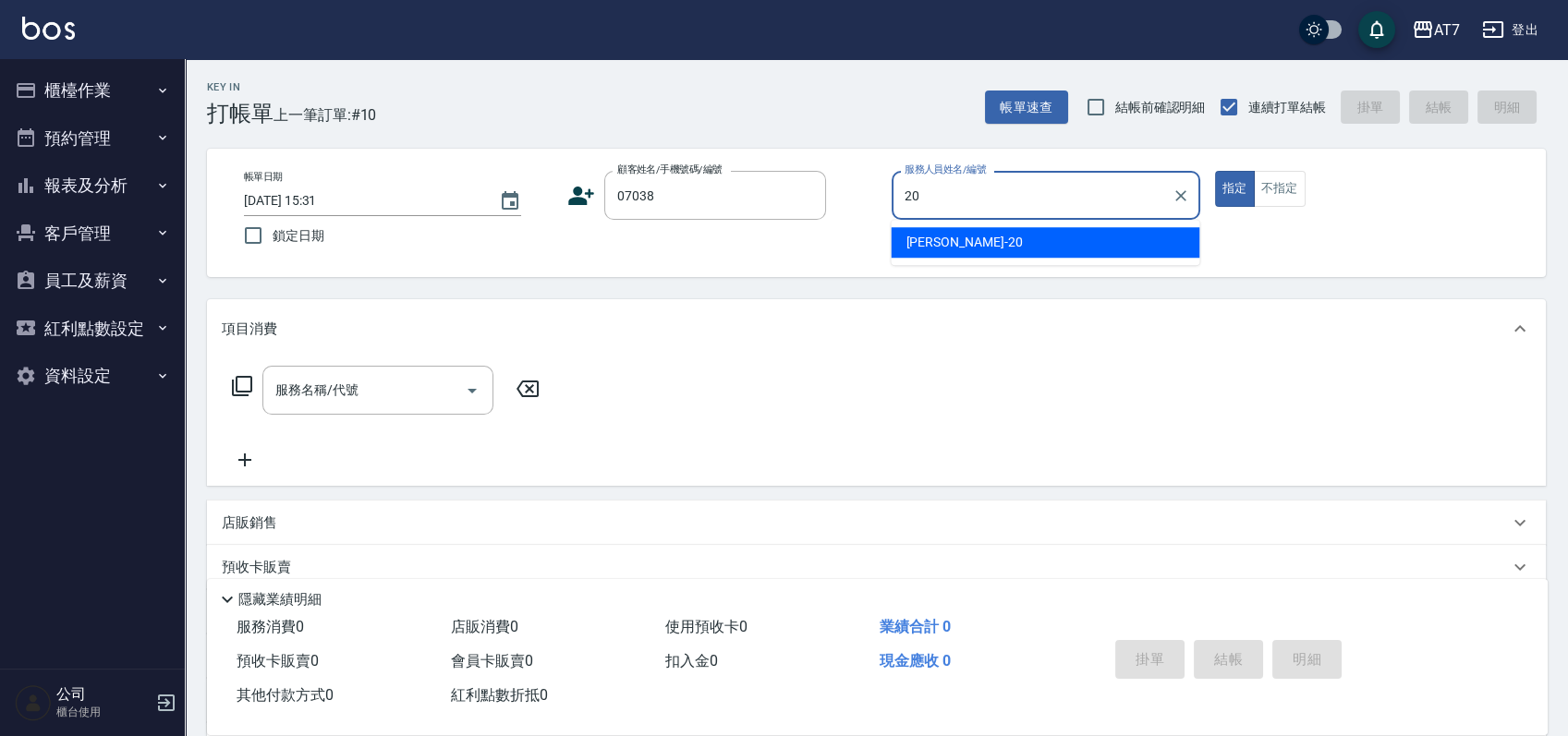
type input "妮可-20"
type input "公司/公司07038/07038"
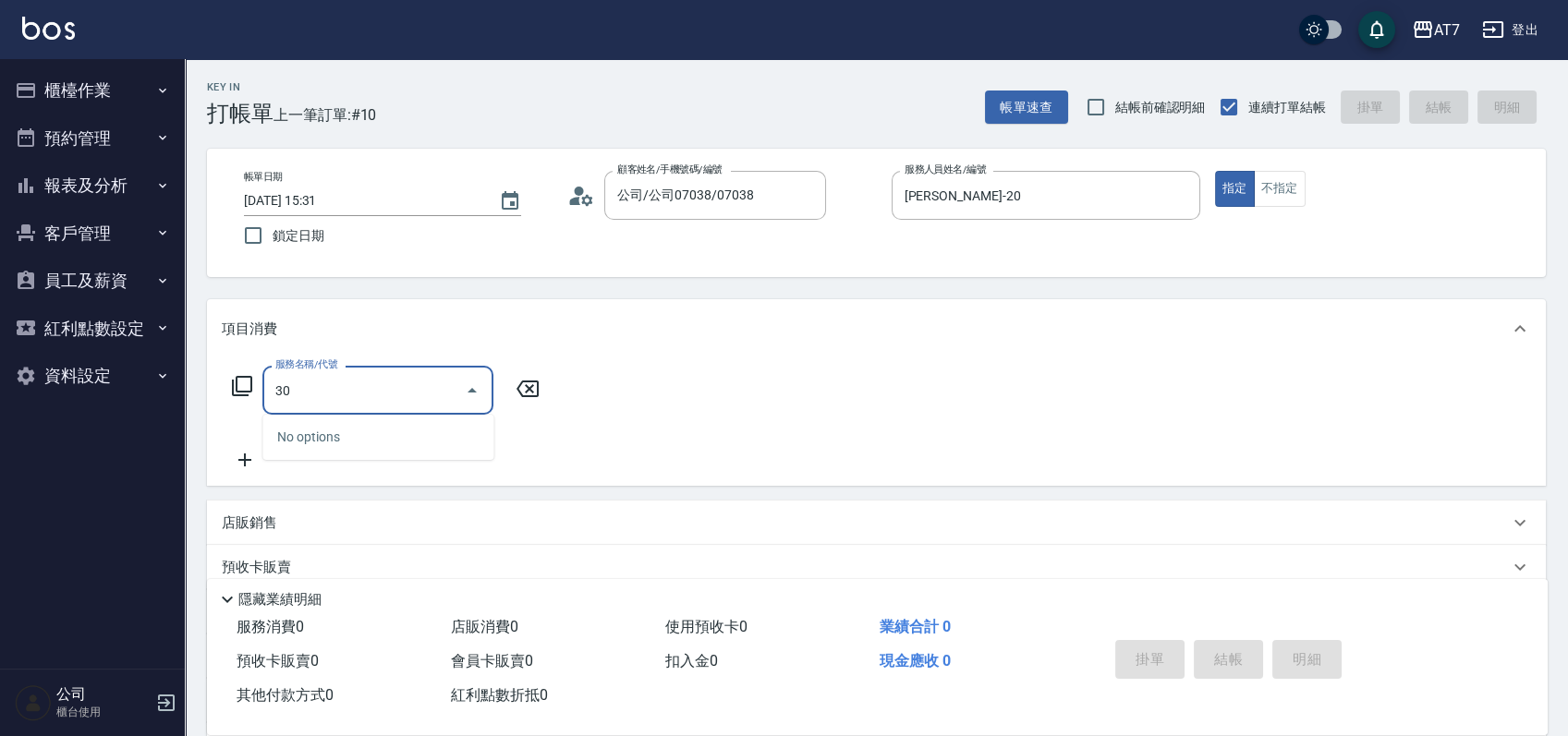
type input "302"
type input "30"
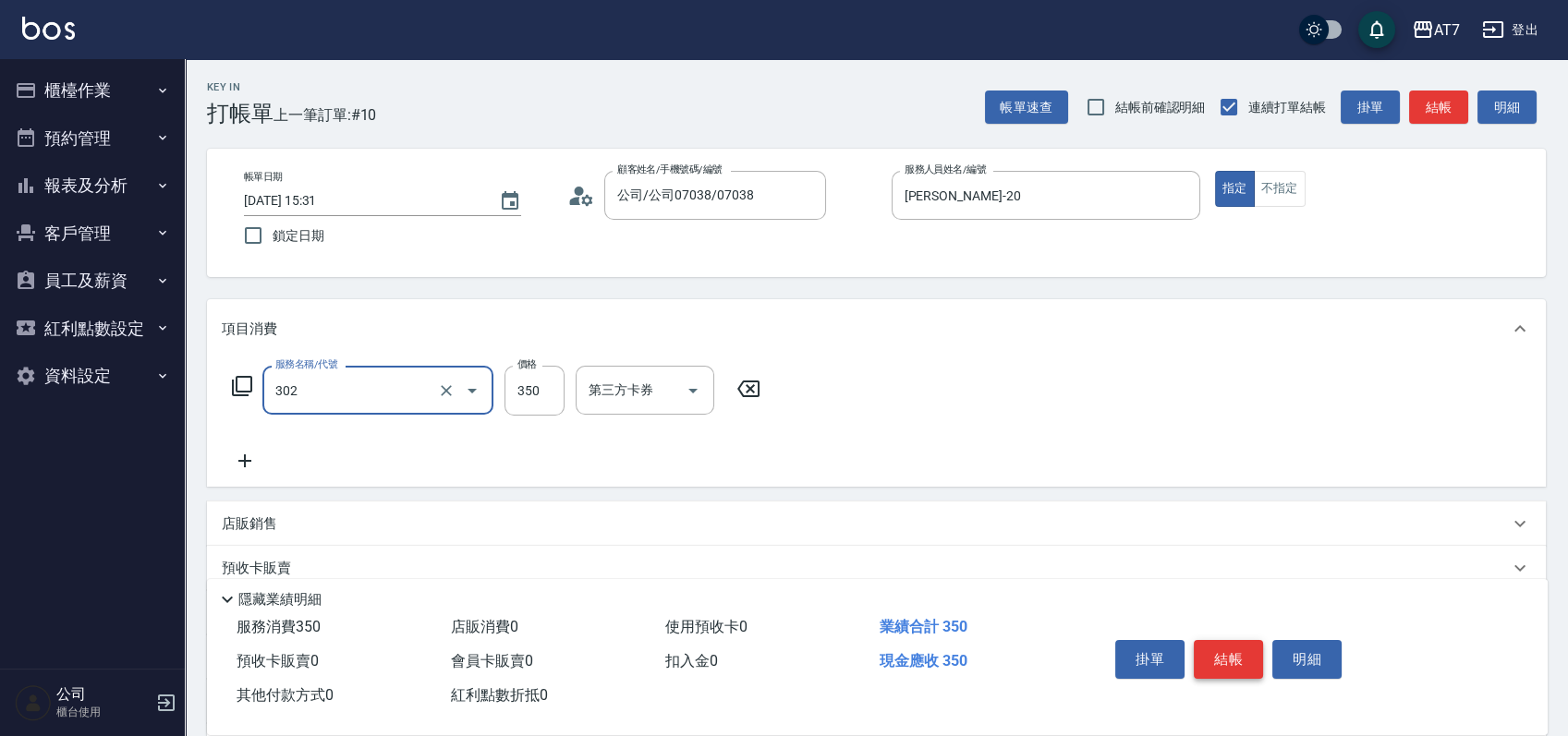
type input "剪髮(302)"
click at [1242, 649] on button "結帳" at bounding box center [1228, 659] width 69 height 39
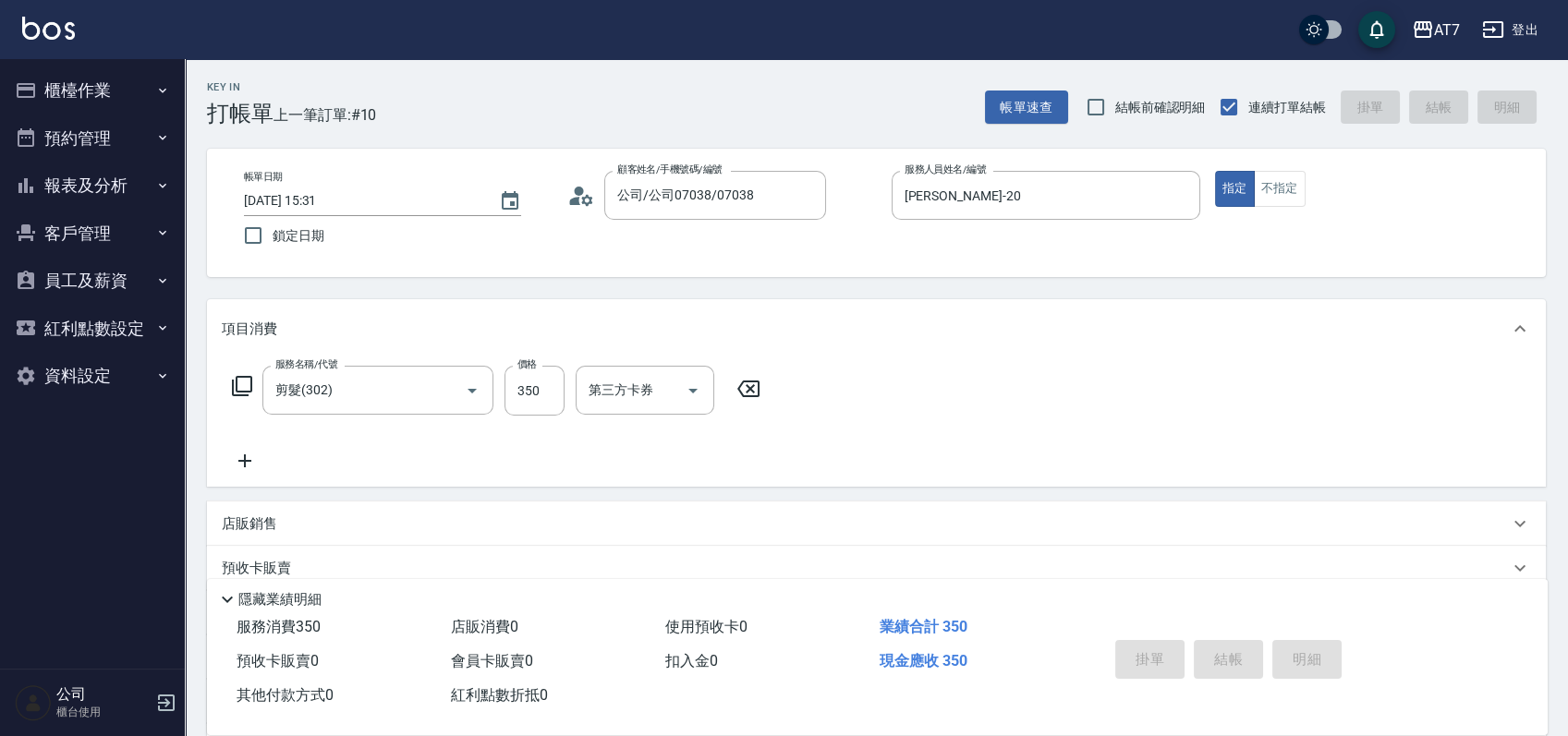
type input "0"
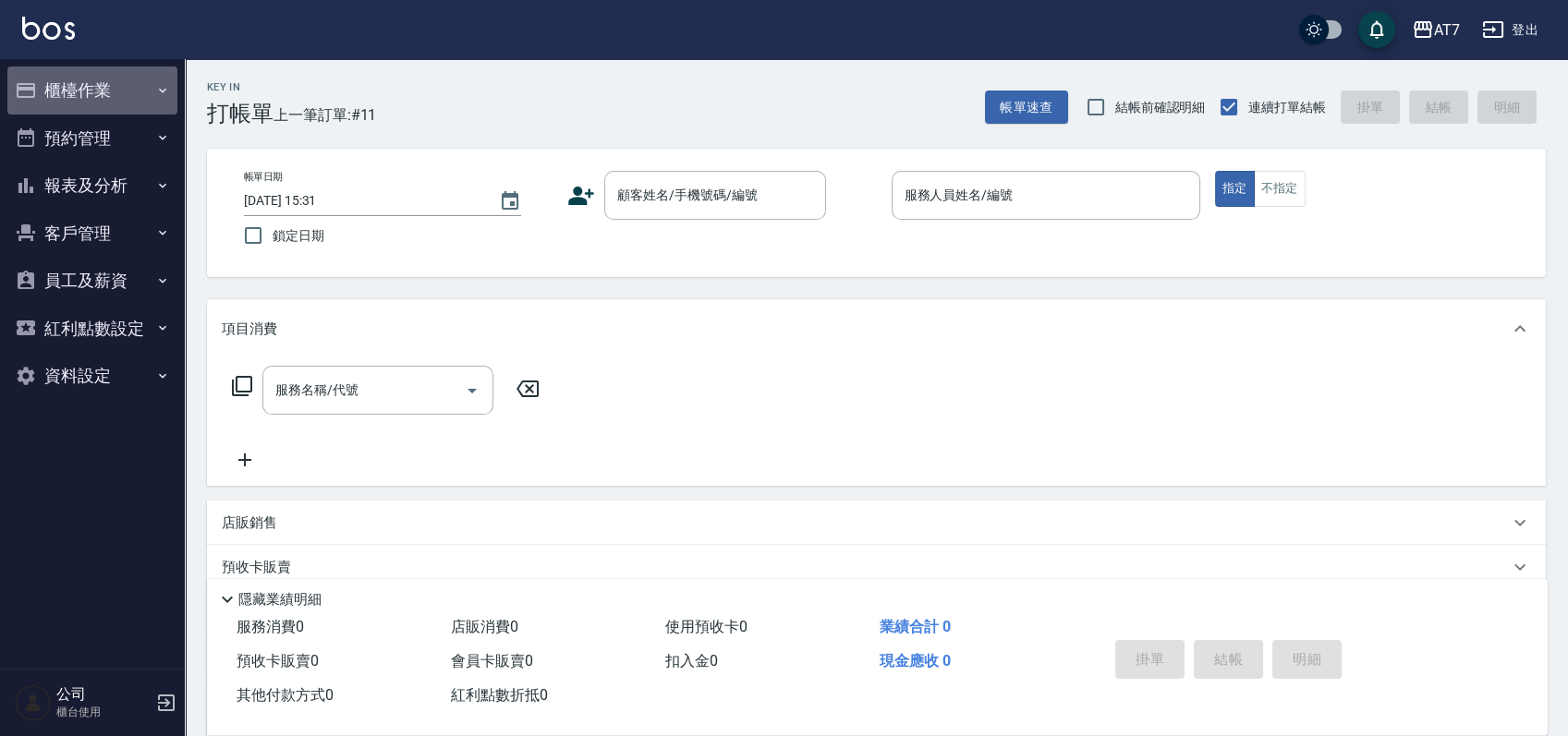
click at [92, 71] on button "櫃檯作業" at bounding box center [93, 90] width 170 height 48
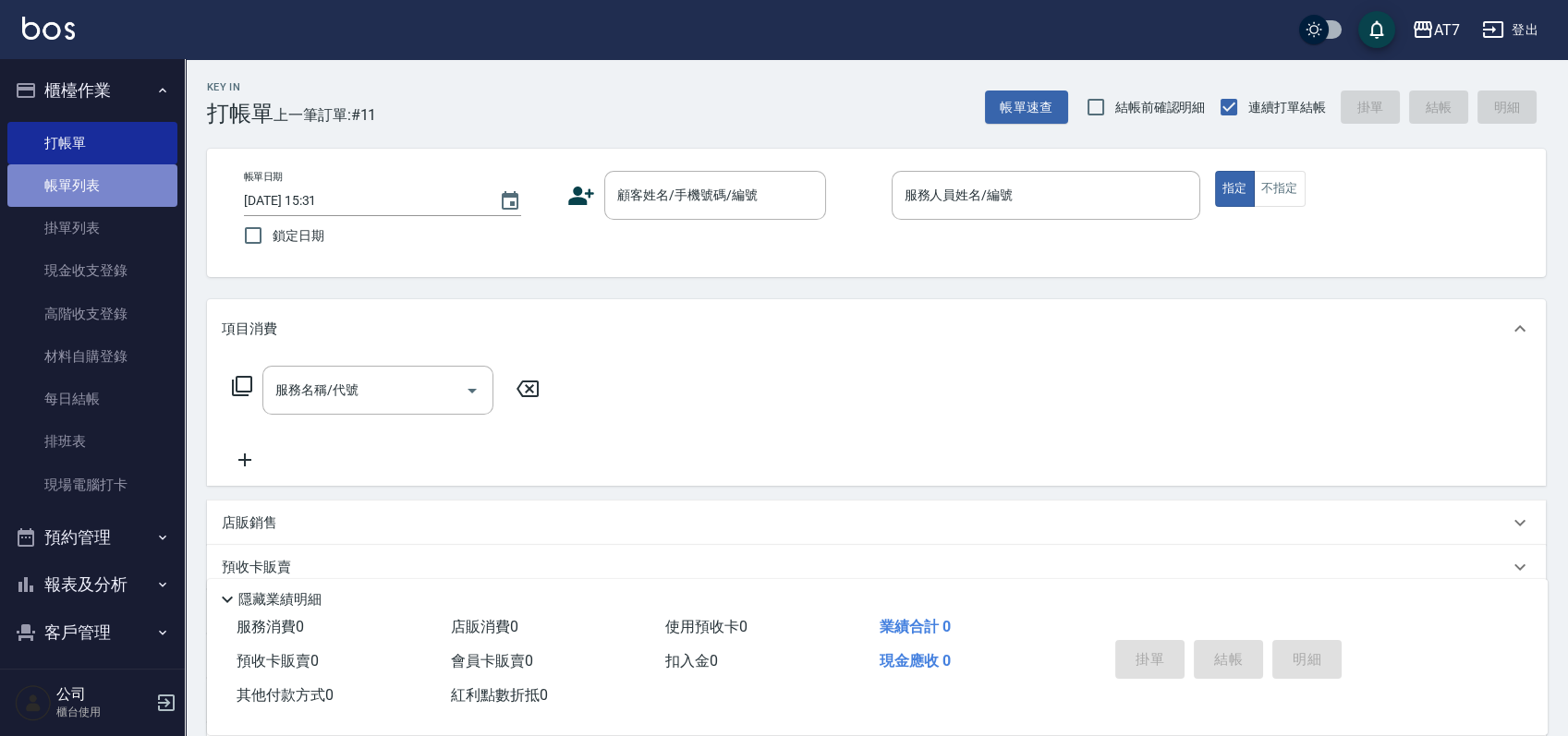
click at [103, 180] on link "帳單列表" at bounding box center [93, 185] width 170 height 43
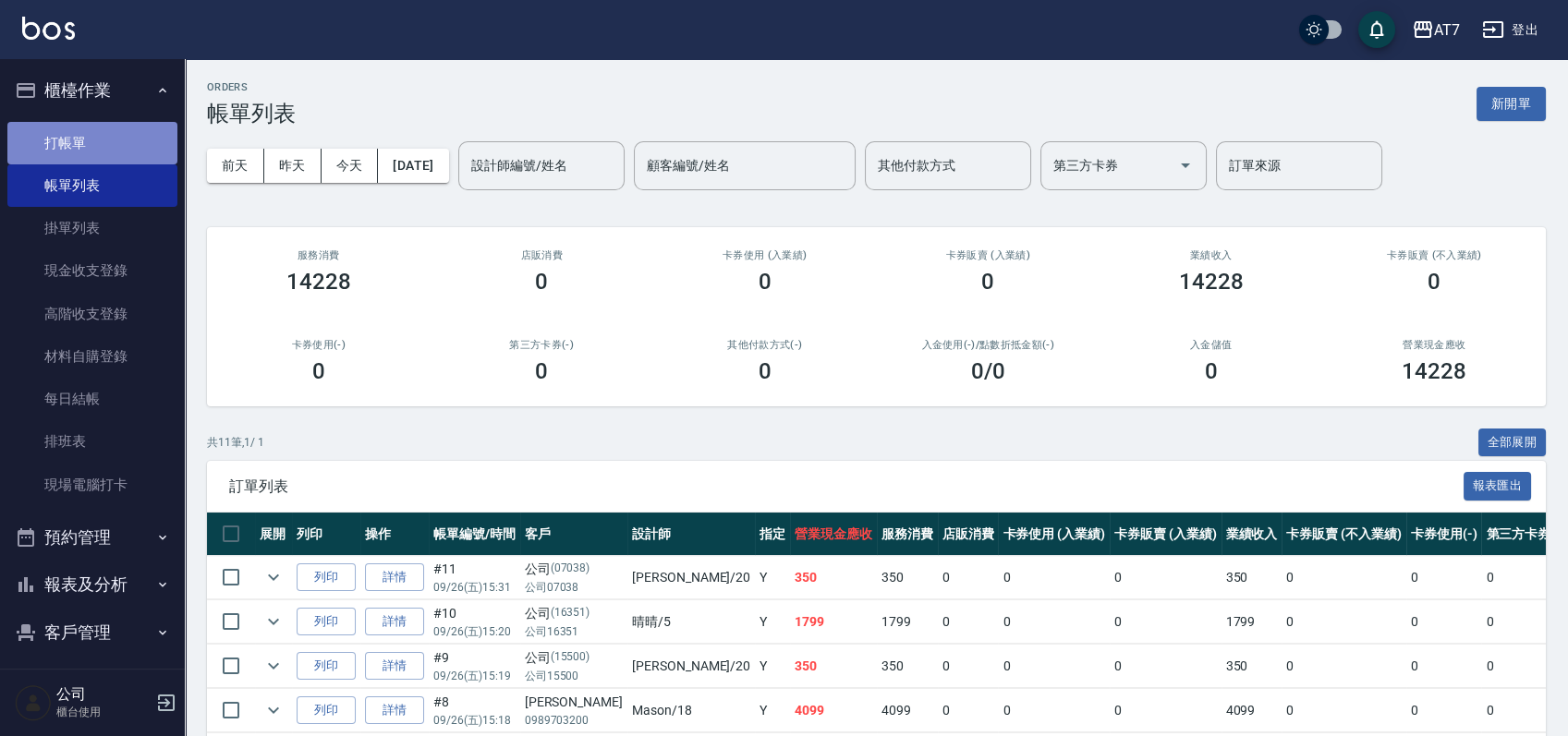
click at [141, 139] on link "打帳單" at bounding box center [93, 143] width 170 height 43
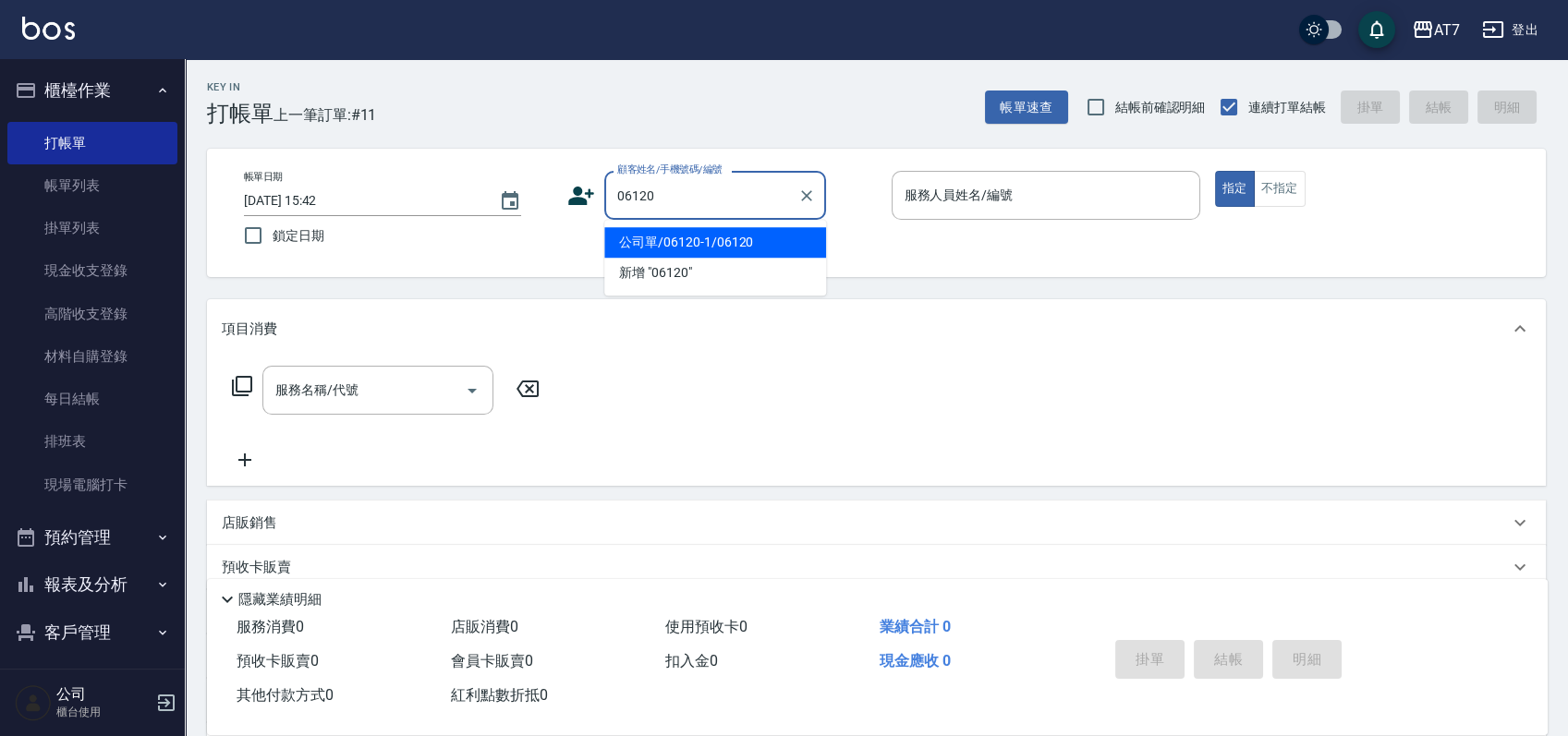
type input "公司單/06120-1/06120"
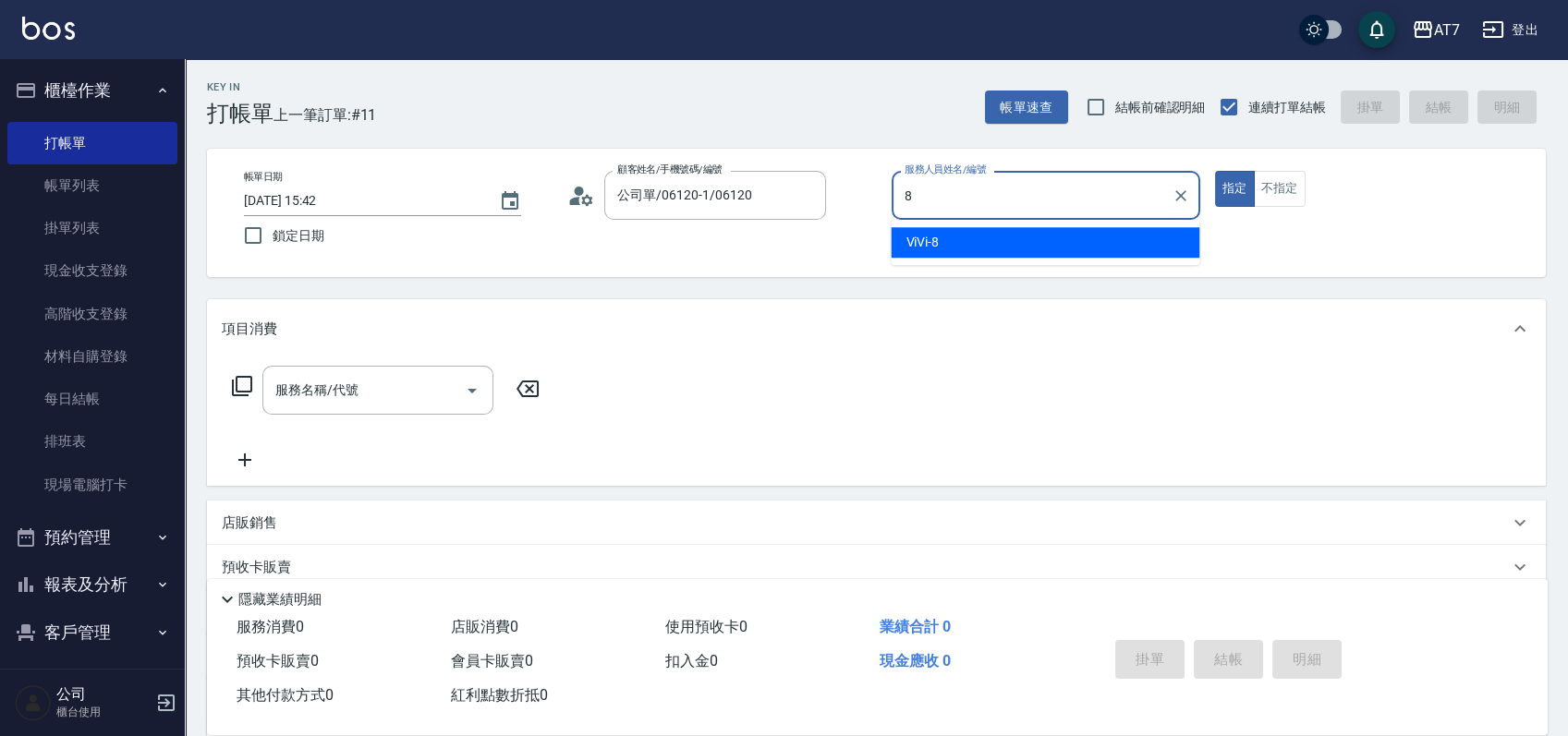
type input "ViVi-8"
type button "true"
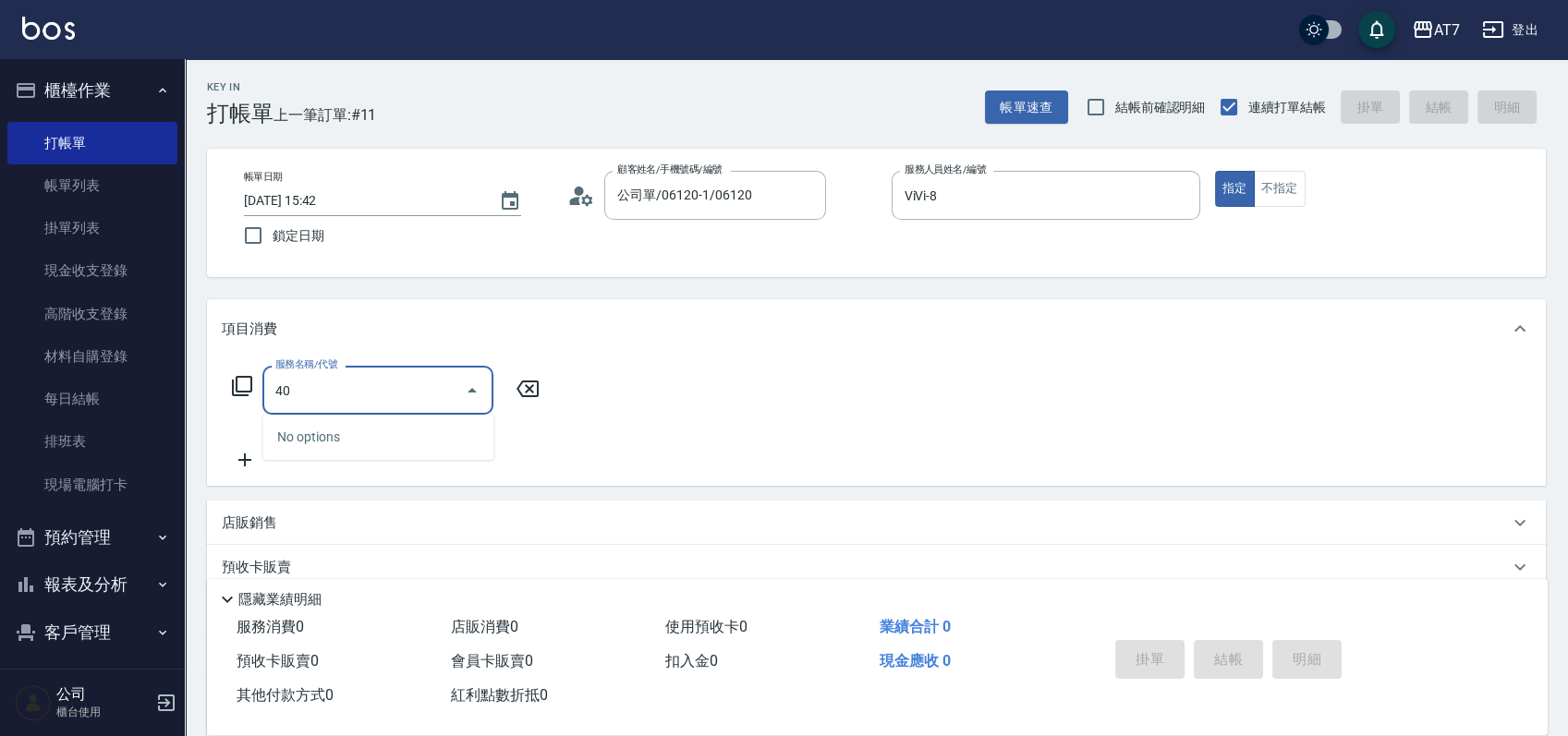
type input "401"
type input "150"
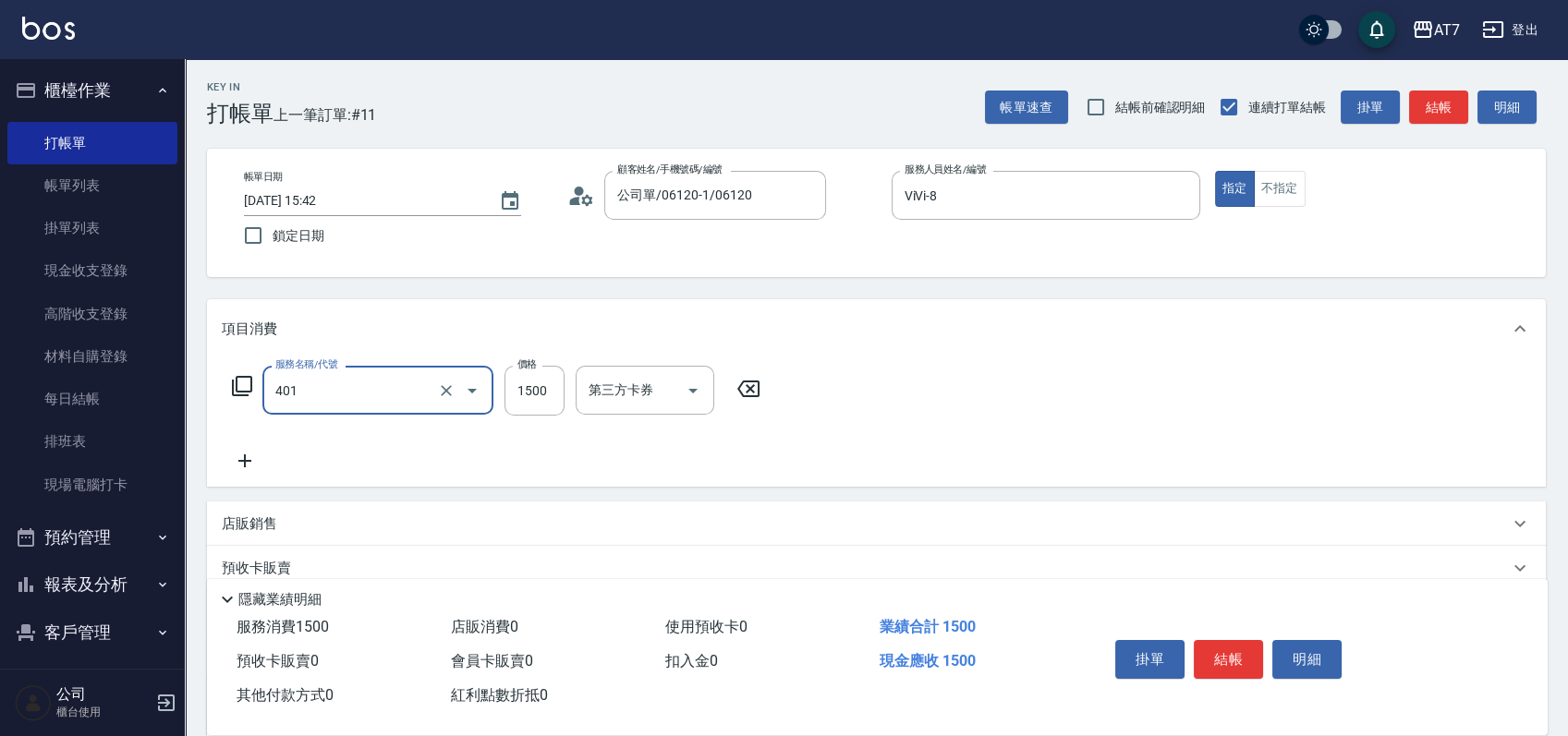
type input "染髮(互助)(401)"
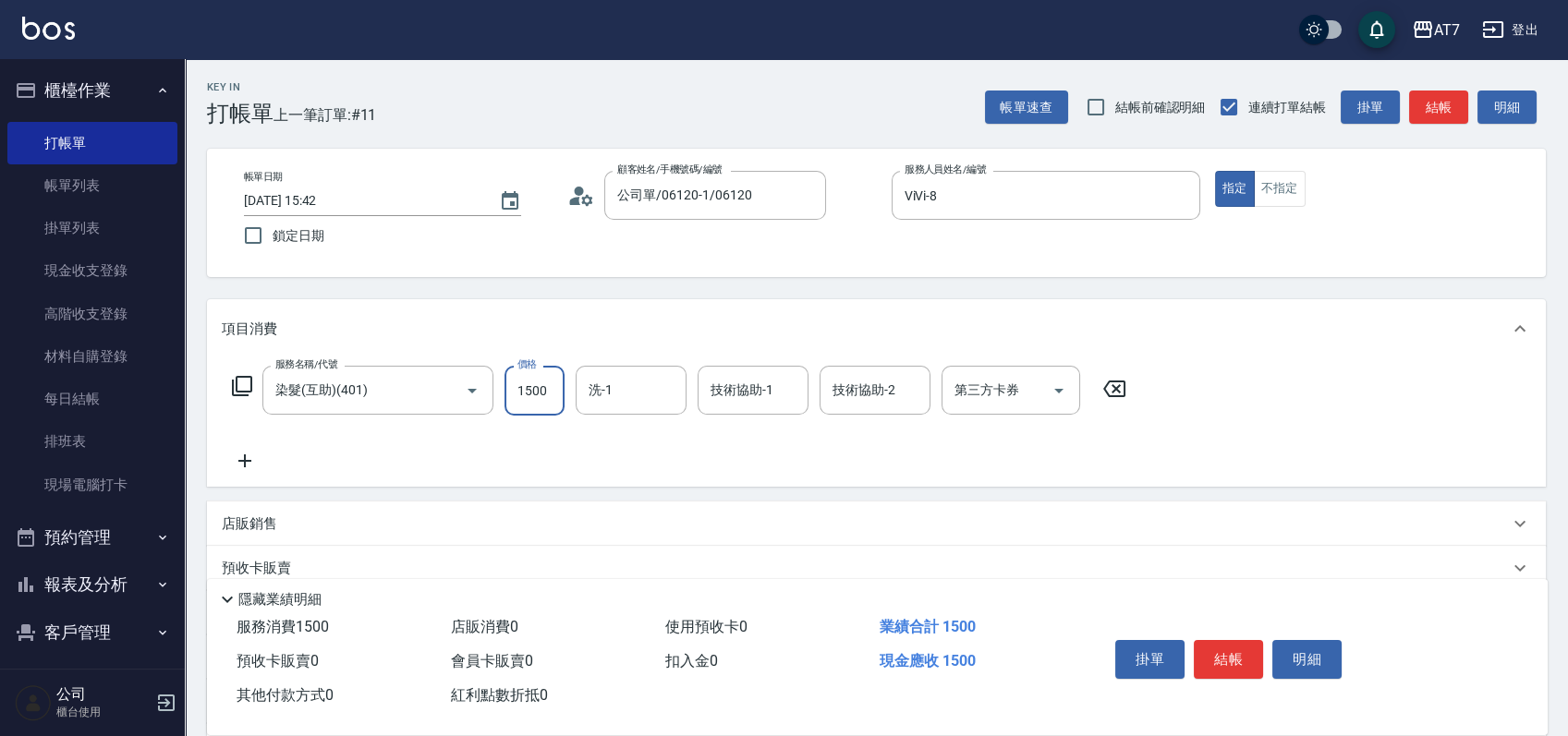
type input "0"
type input "378"
type input "370"
type input "3780"
type input "小慈-32"
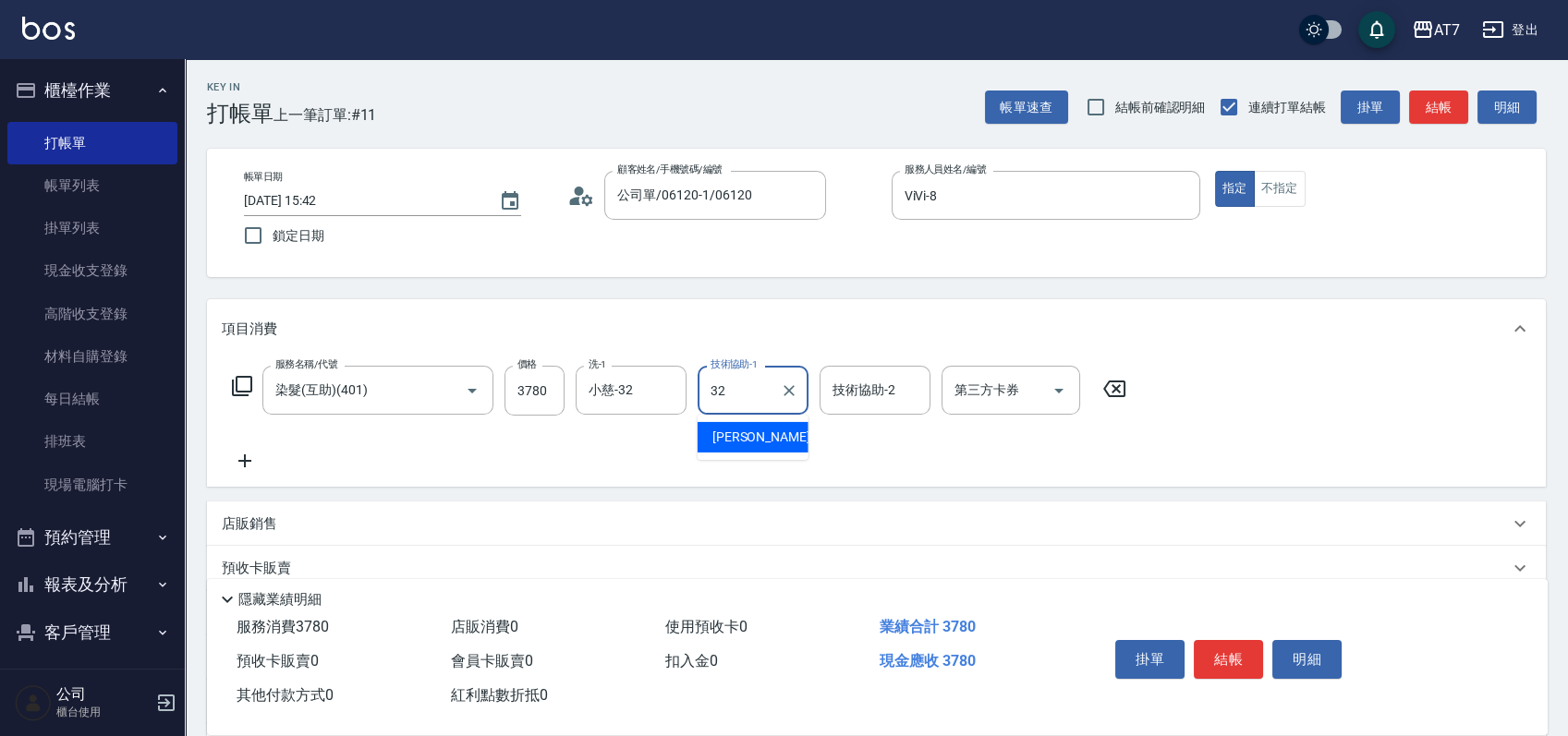
type input "小慈-32"
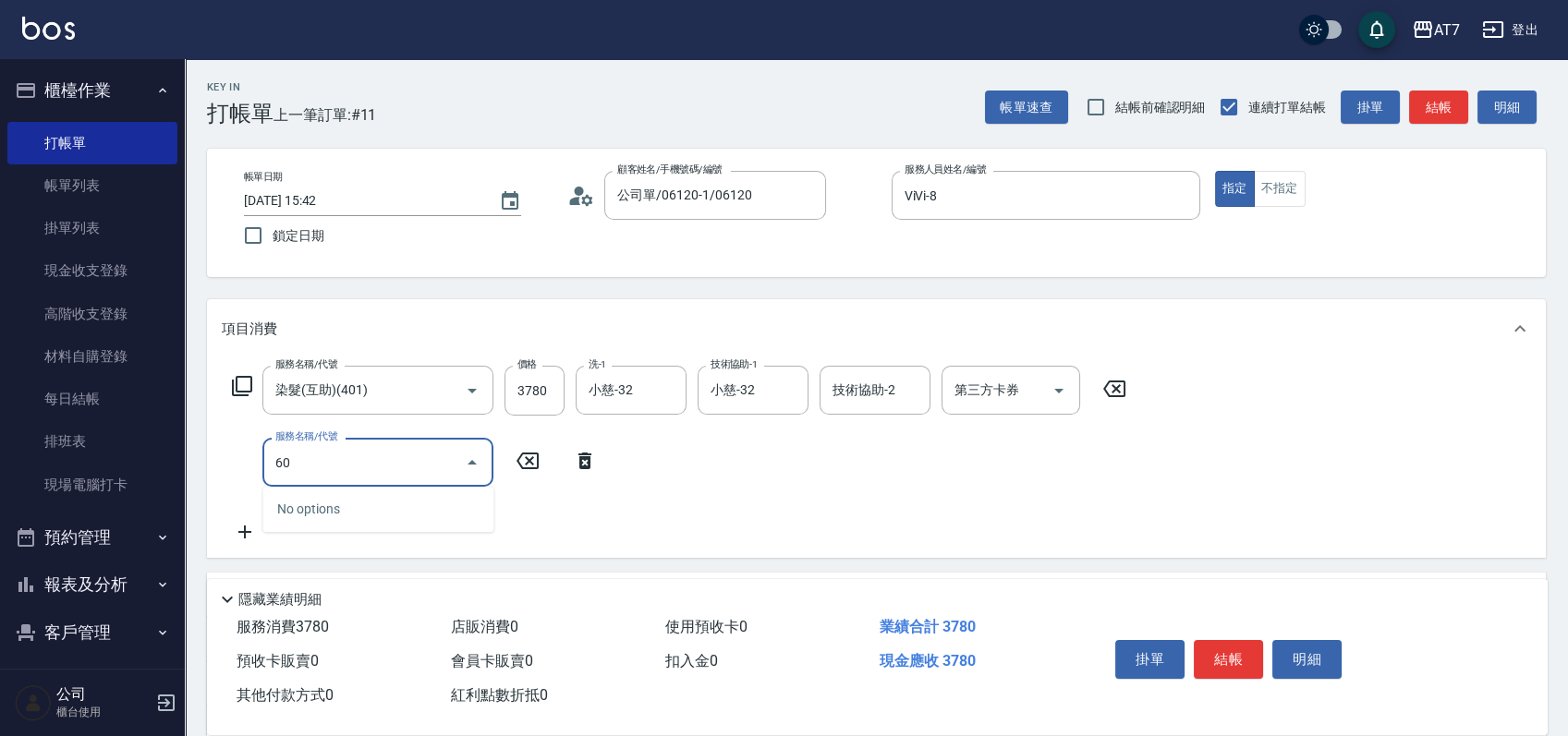
type input "608"
type input "570"
type input "鉑金護髮S（自領(608)"
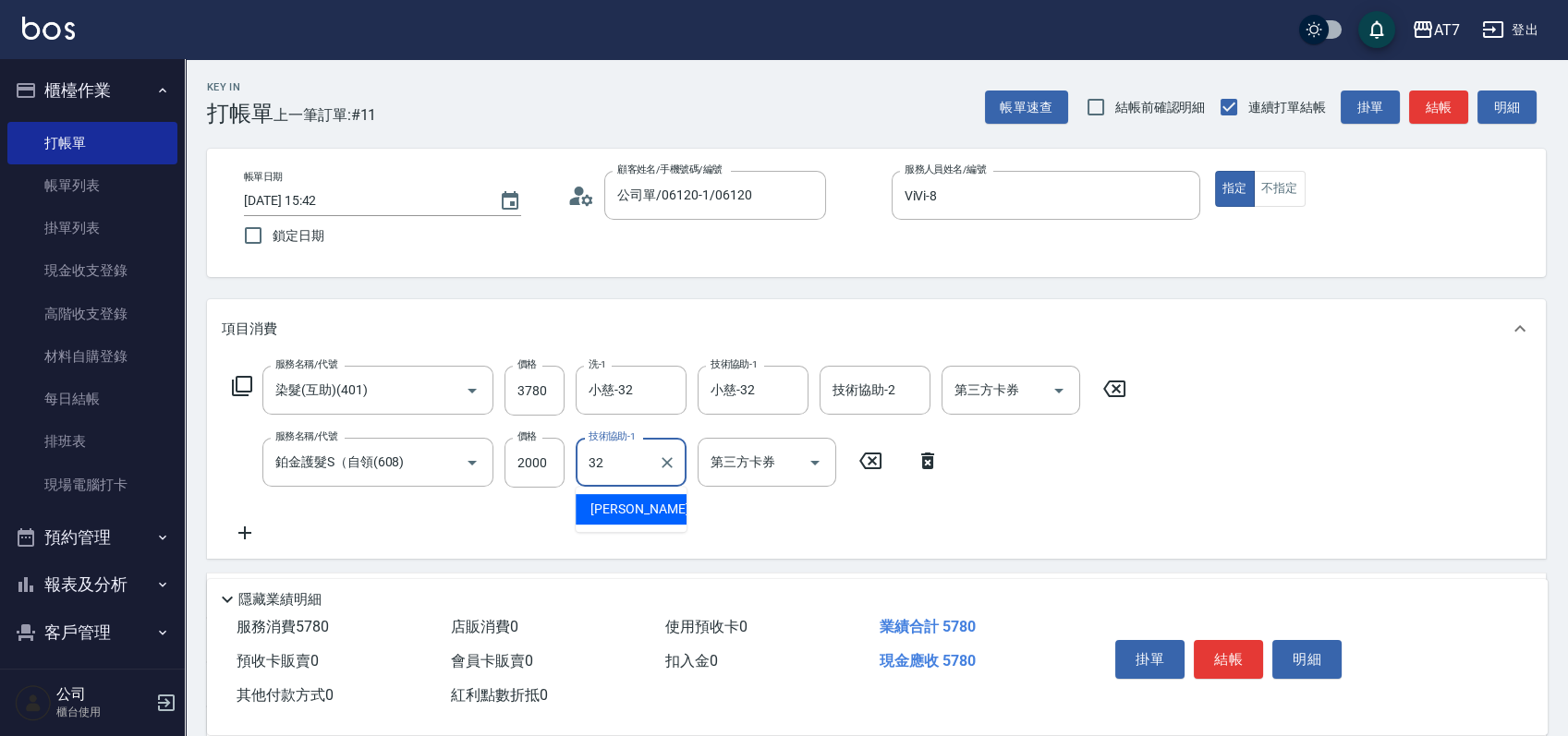
type input "小慈-32"
click at [1198, 652] on button "結帳" at bounding box center [1228, 659] width 69 height 39
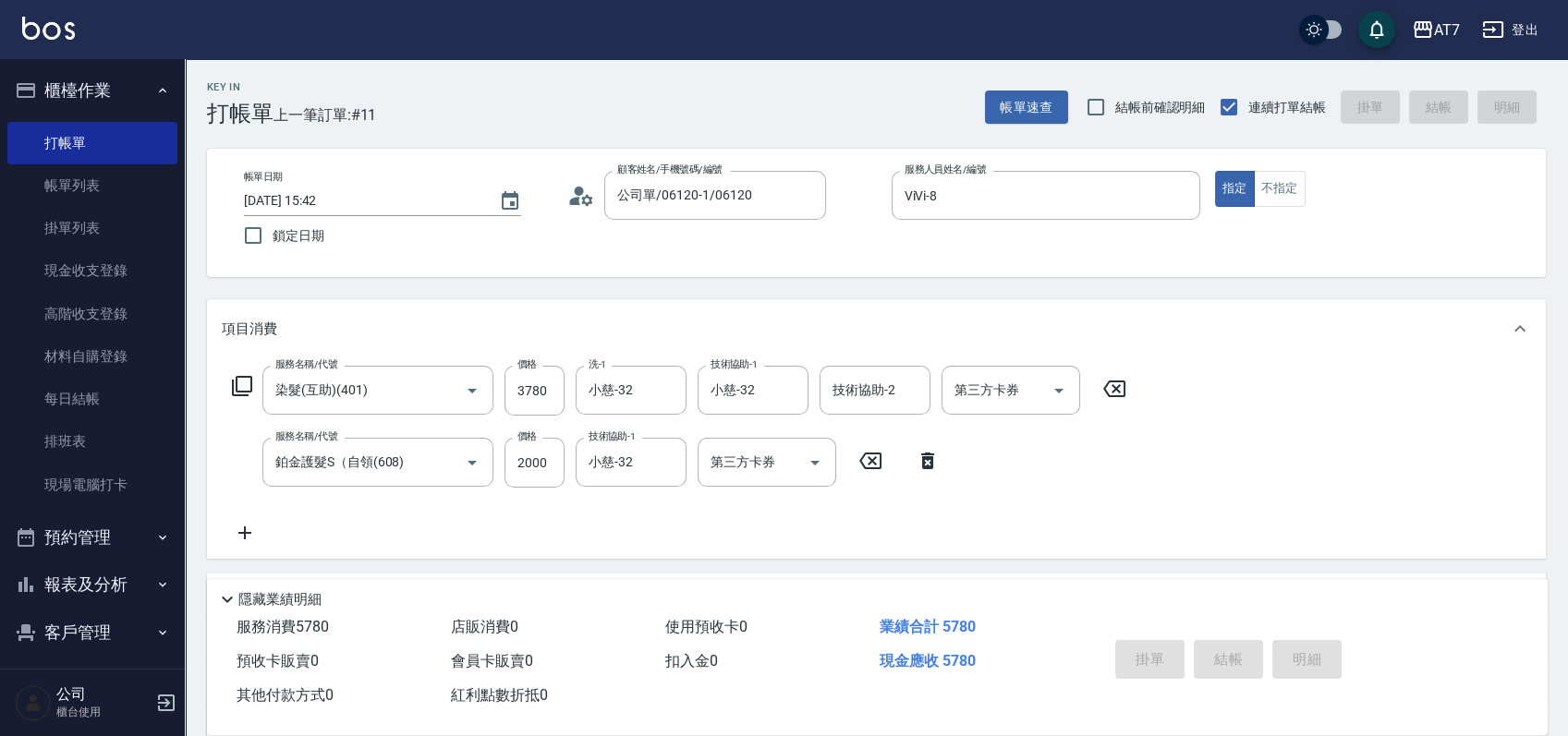
type input "2025/09/26 15:43"
type input "0"
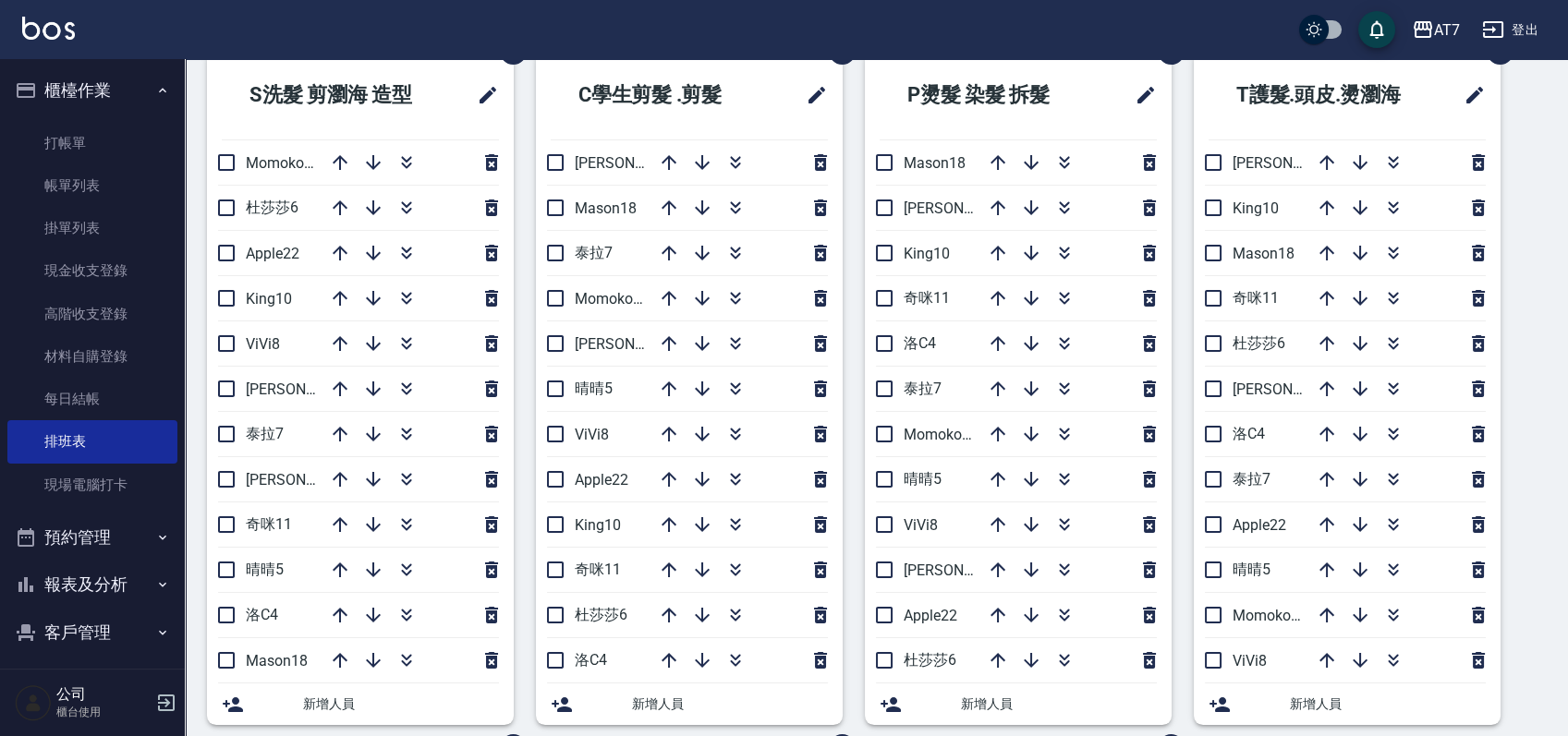
scroll to position [93, 0]
